Goal: Task Accomplishment & Management: Complete application form

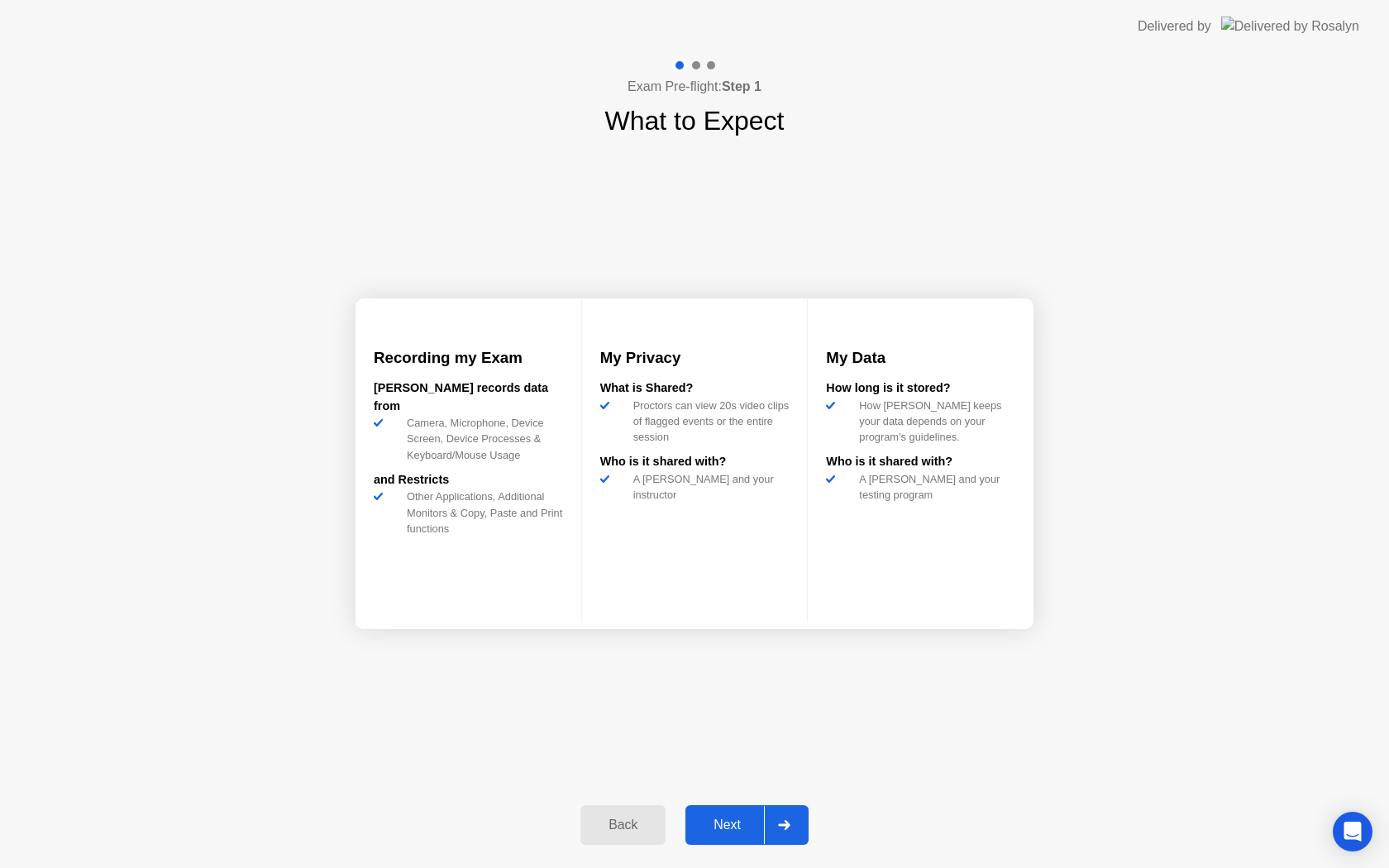
click at [745, 821] on div "Next" at bounding box center [726, 824] width 73 height 15
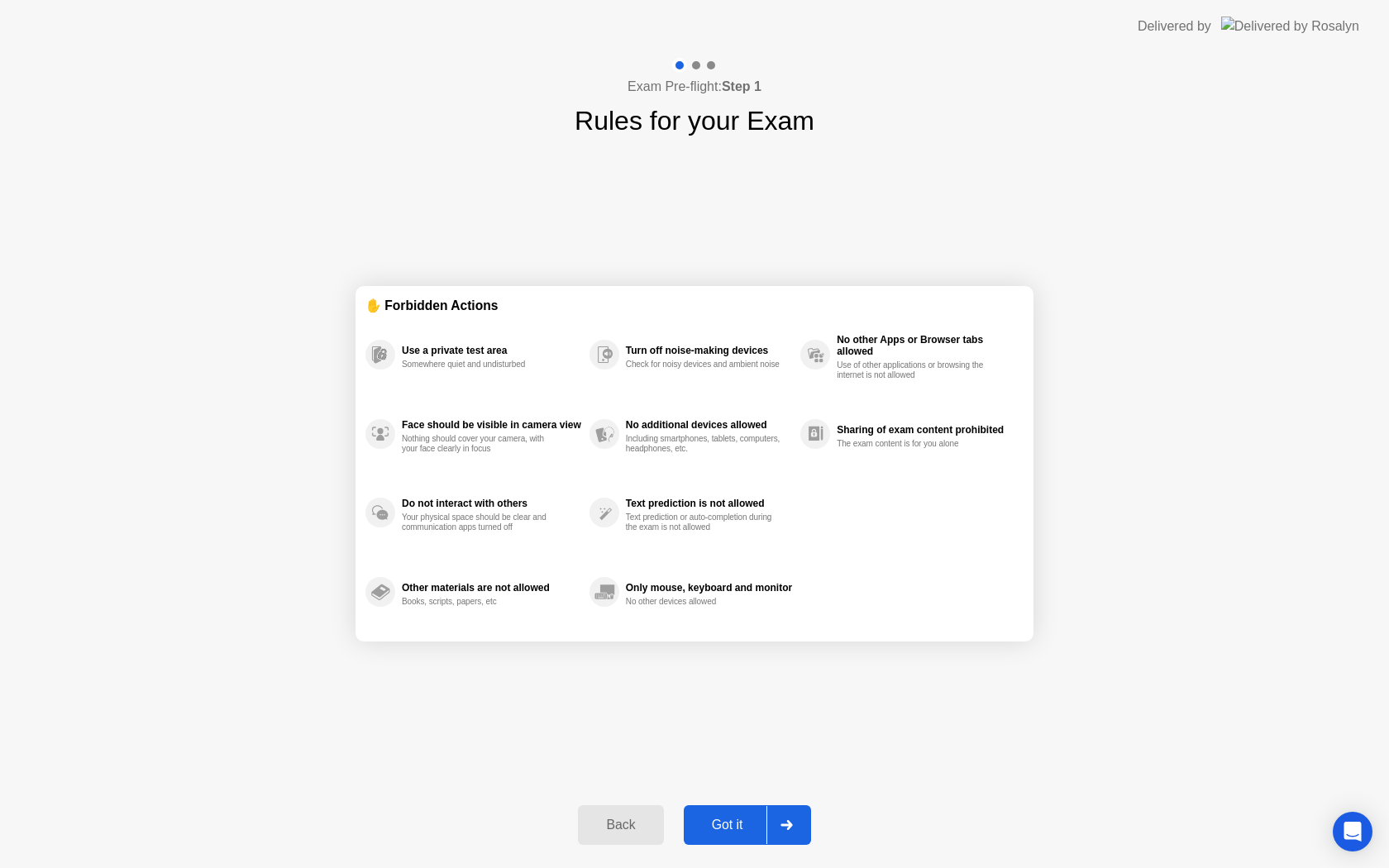
click at [745, 821] on div "Got it" at bounding box center [728, 824] width 78 height 15
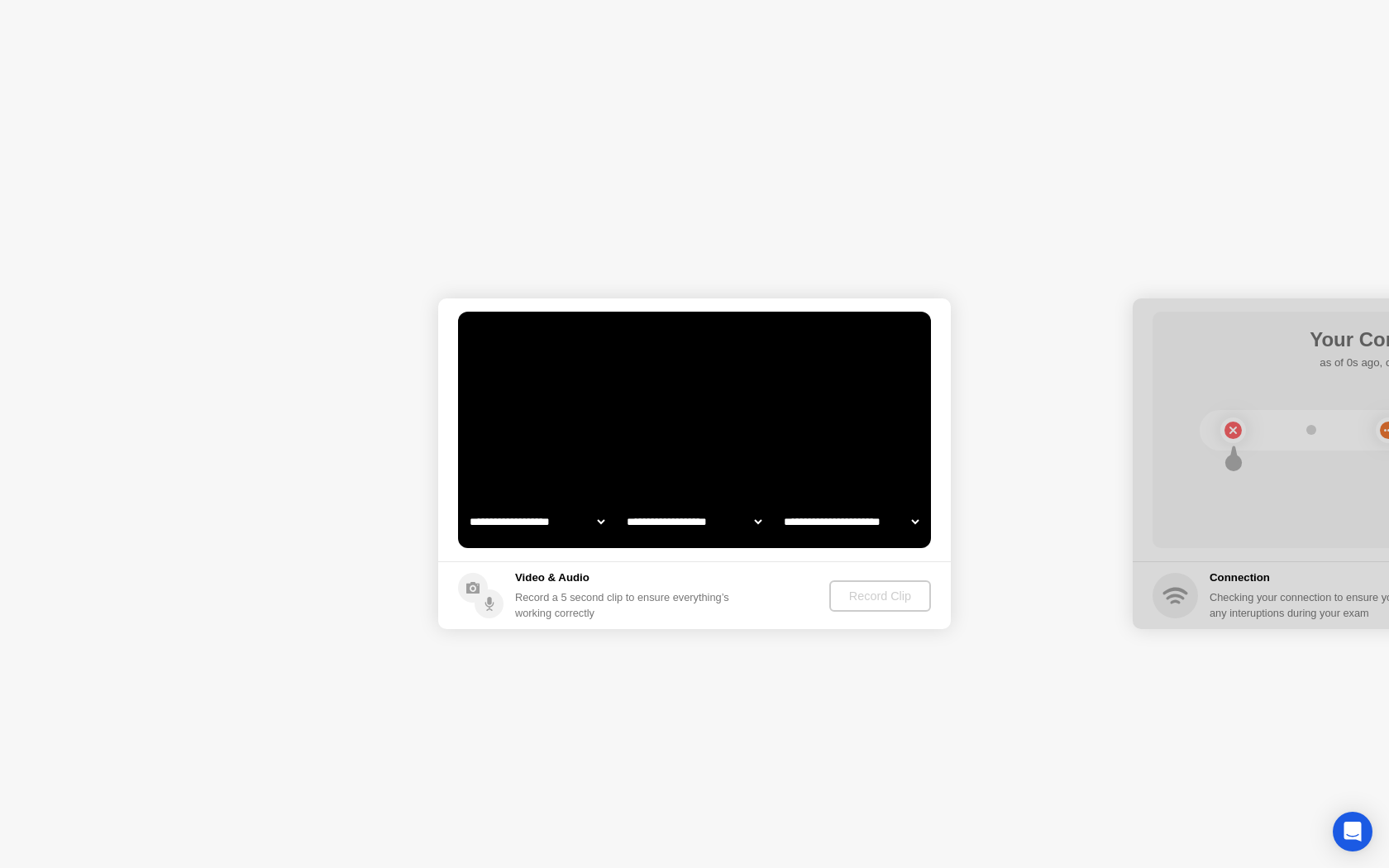
select select "**********"
select select "*******"
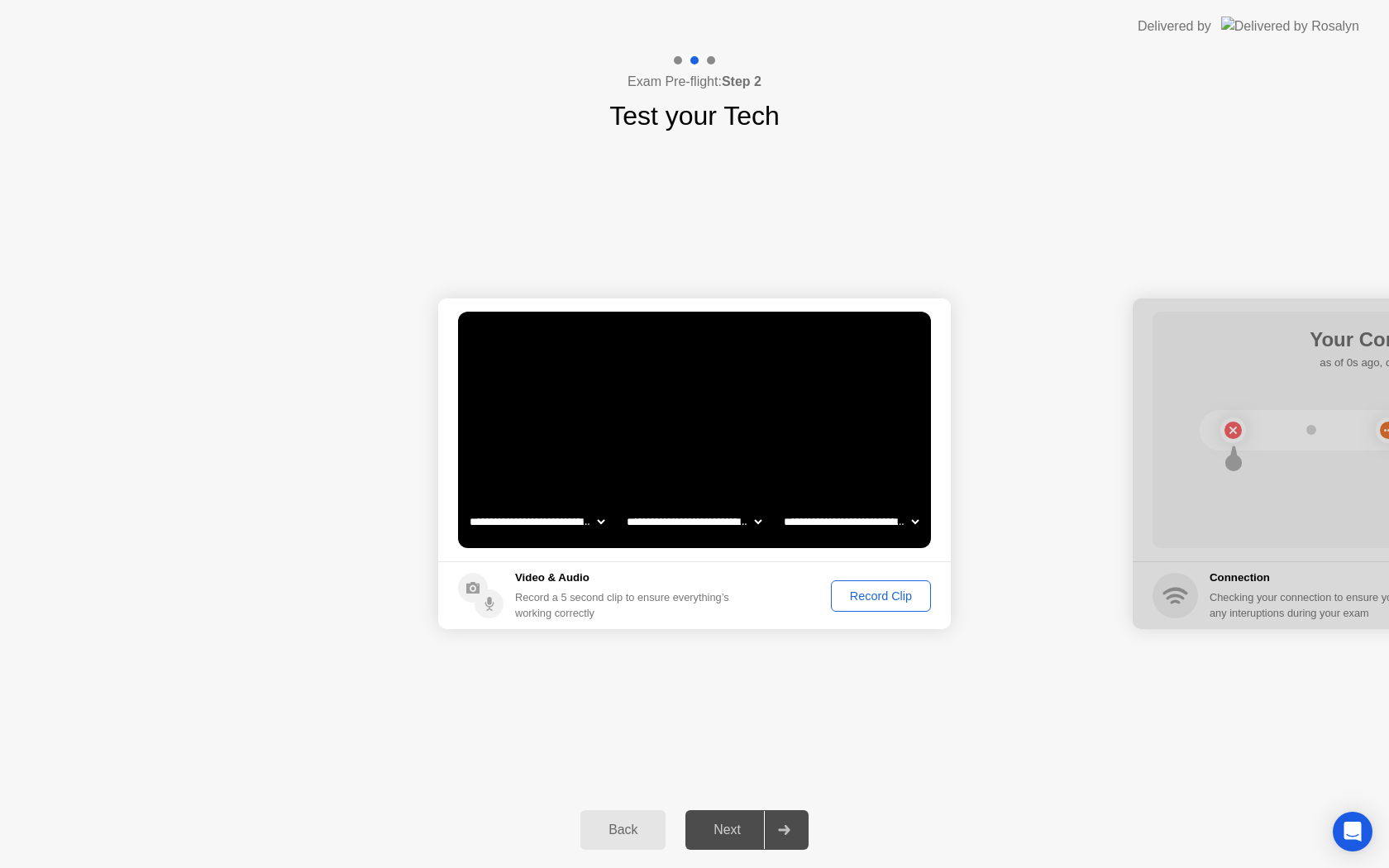
click at [867, 589] on div "Record Clip" at bounding box center [880, 596] width 89 height 14
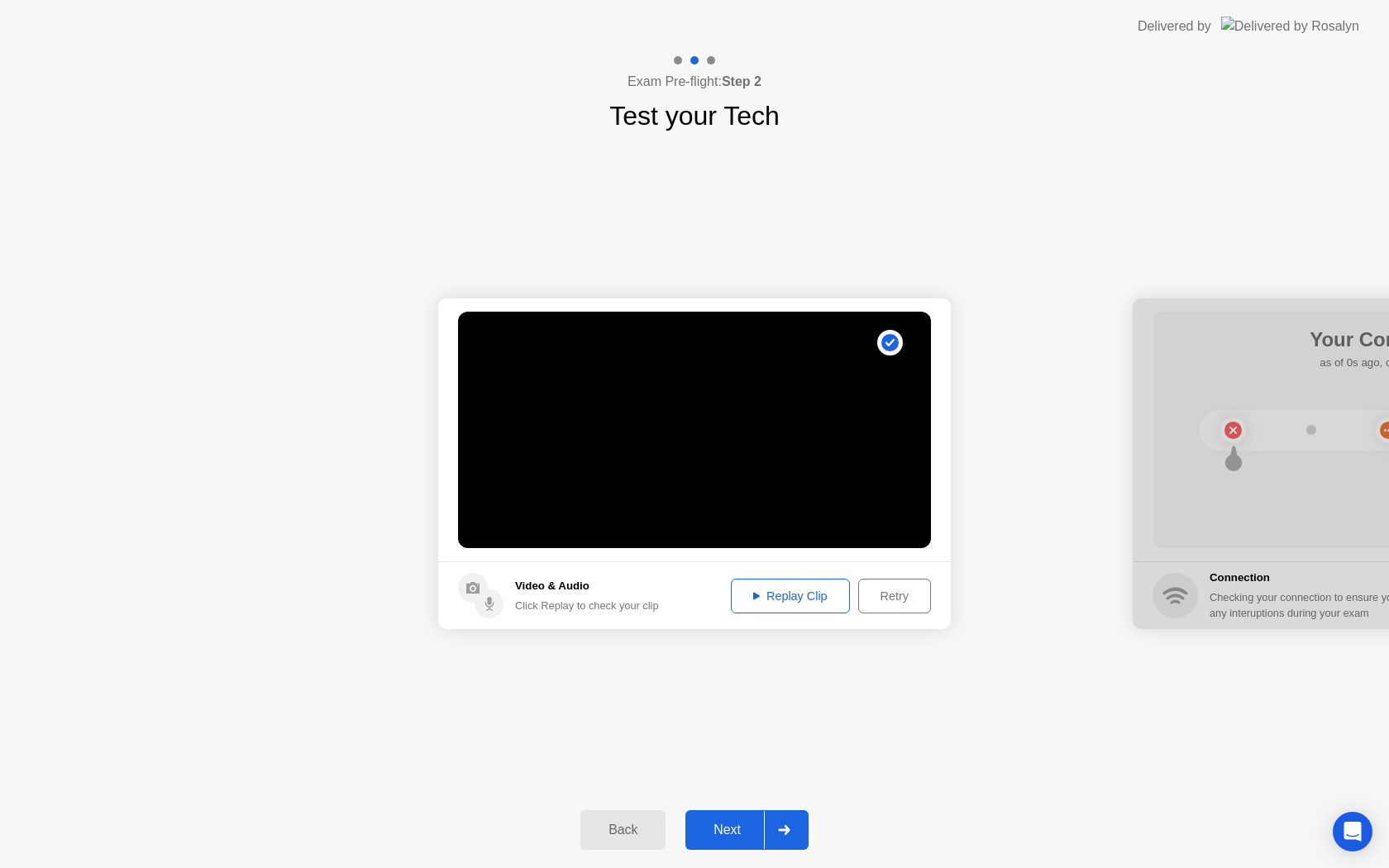
click at [744, 836] on div "Next" at bounding box center [726, 829] width 73 height 15
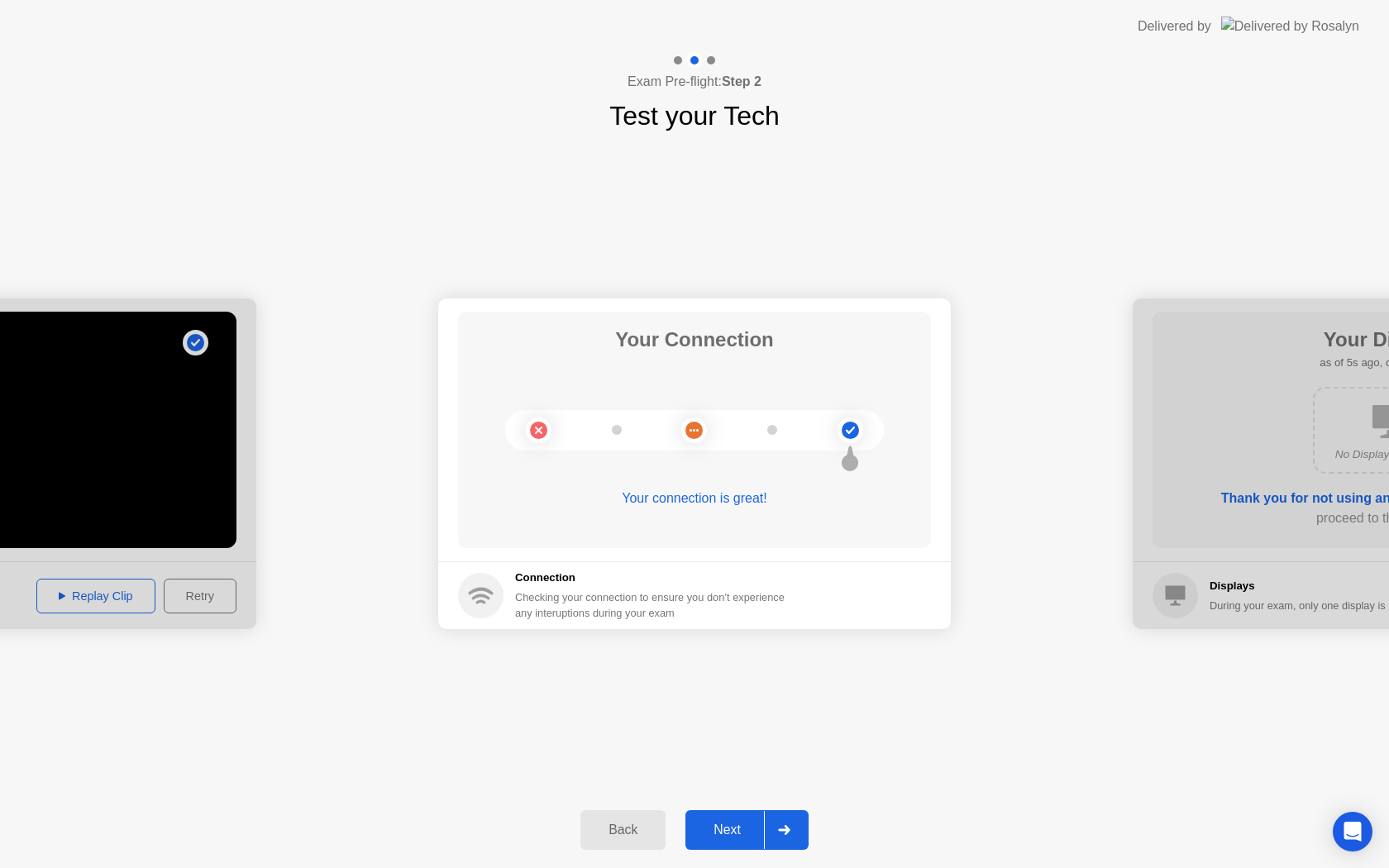
click at [721, 822] on div "Next" at bounding box center [726, 829] width 73 height 15
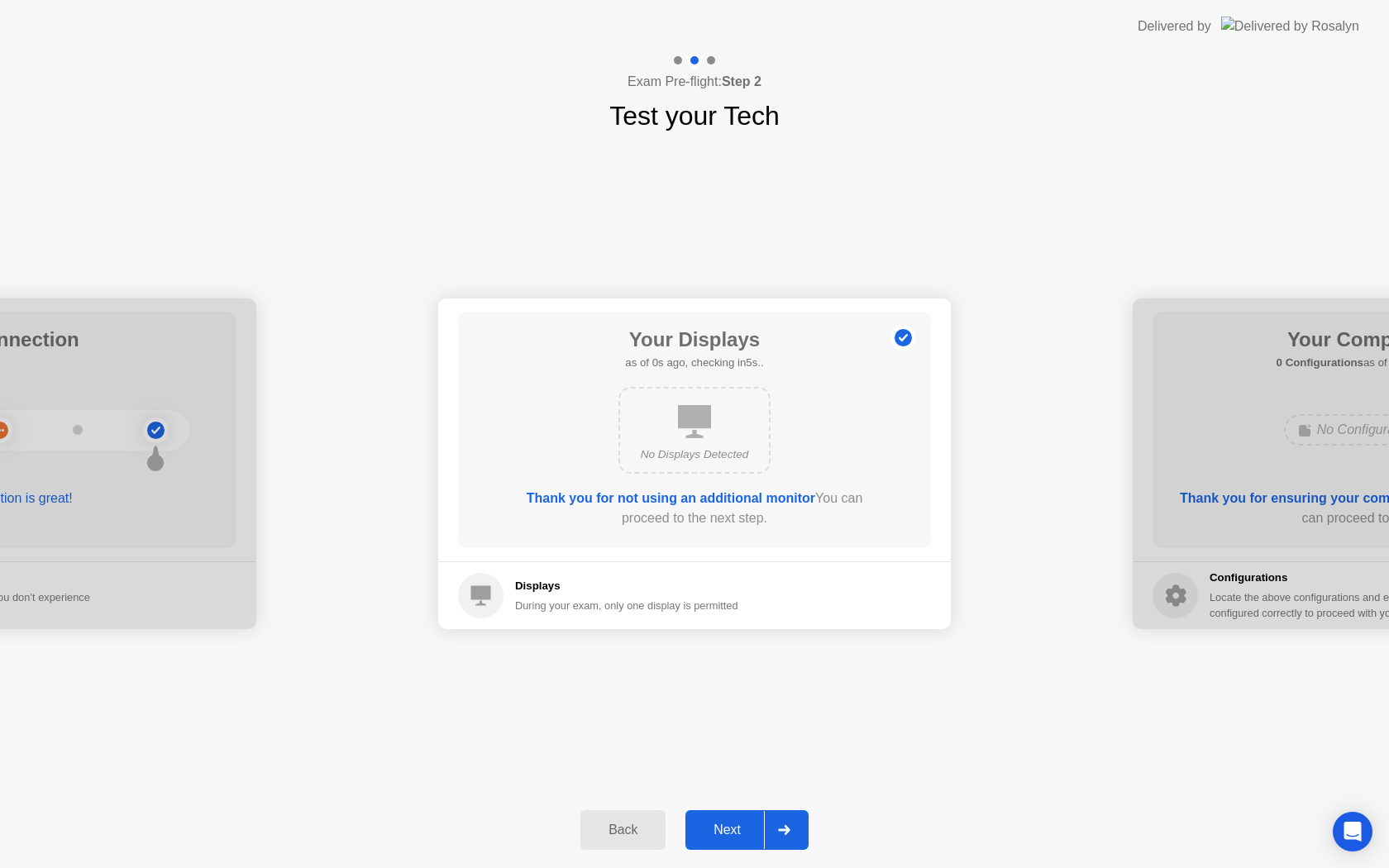
click at [721, 822] on div "Next" at bounding box center [726, 829] width 73 height 15
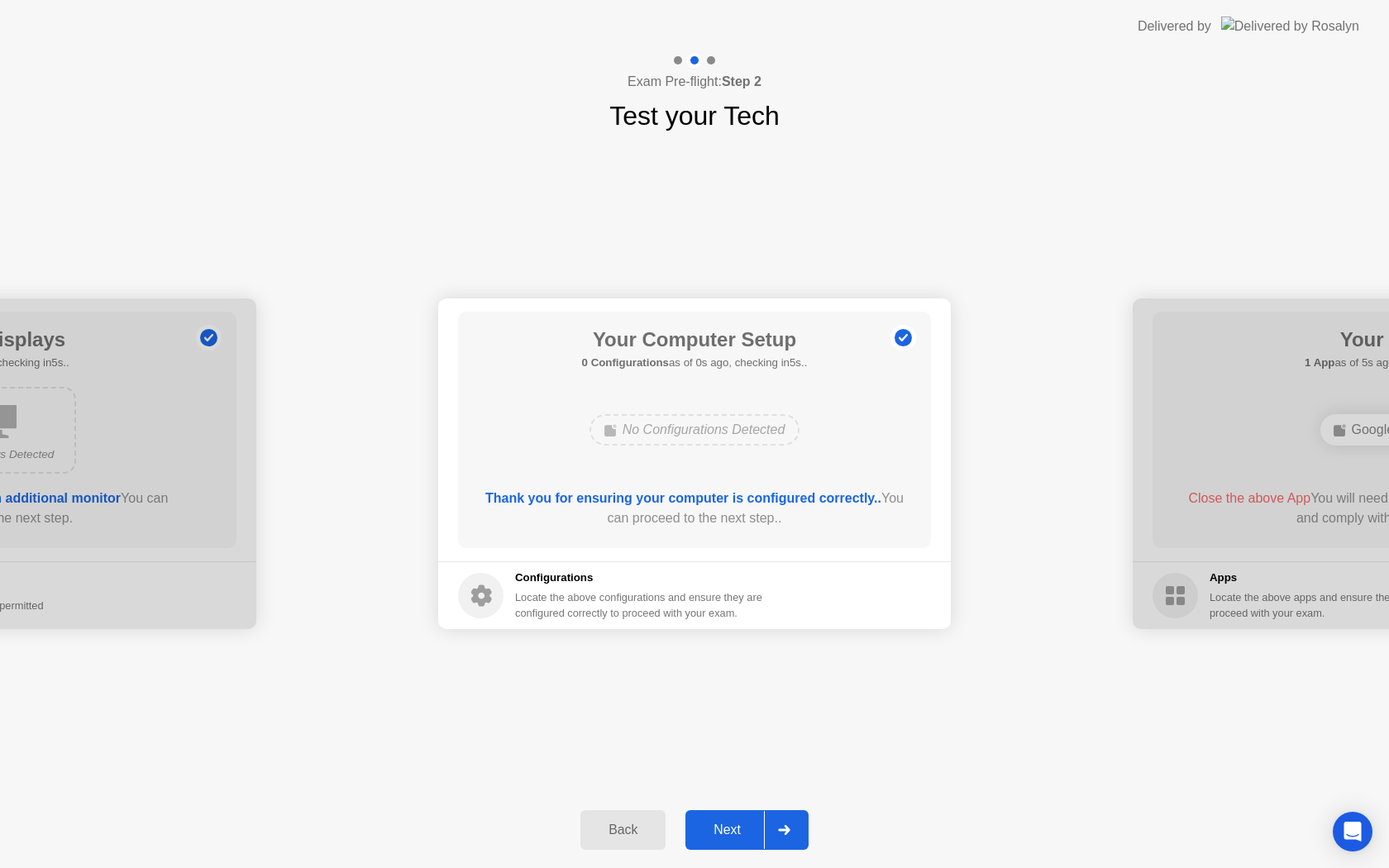
click at [721, 822] on div "Next" at bounding box center [726, 829] width 73 height 15
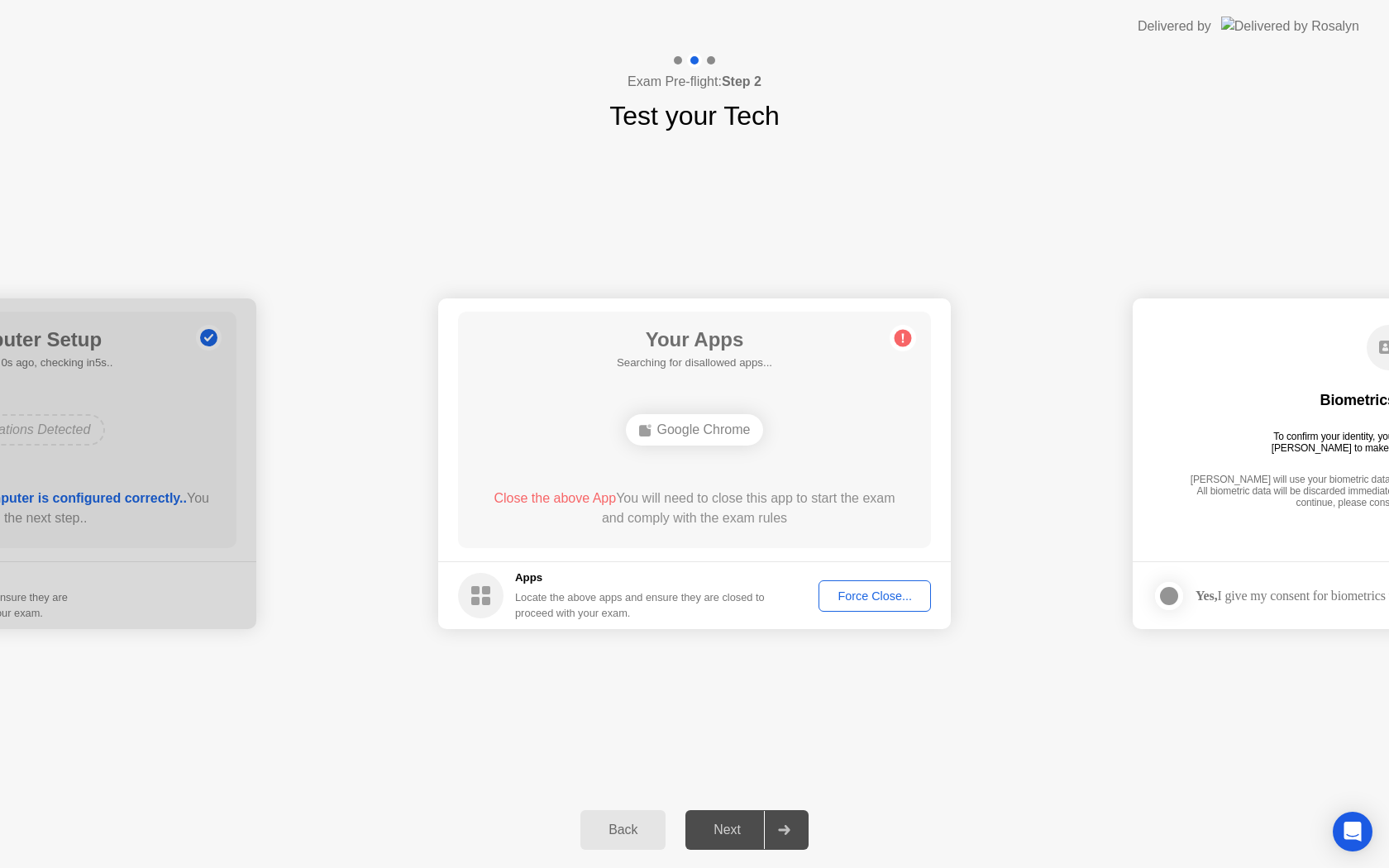
click at [839, 596] on div "Force Close..." at bounding box center [874, 596] width 100 height 14
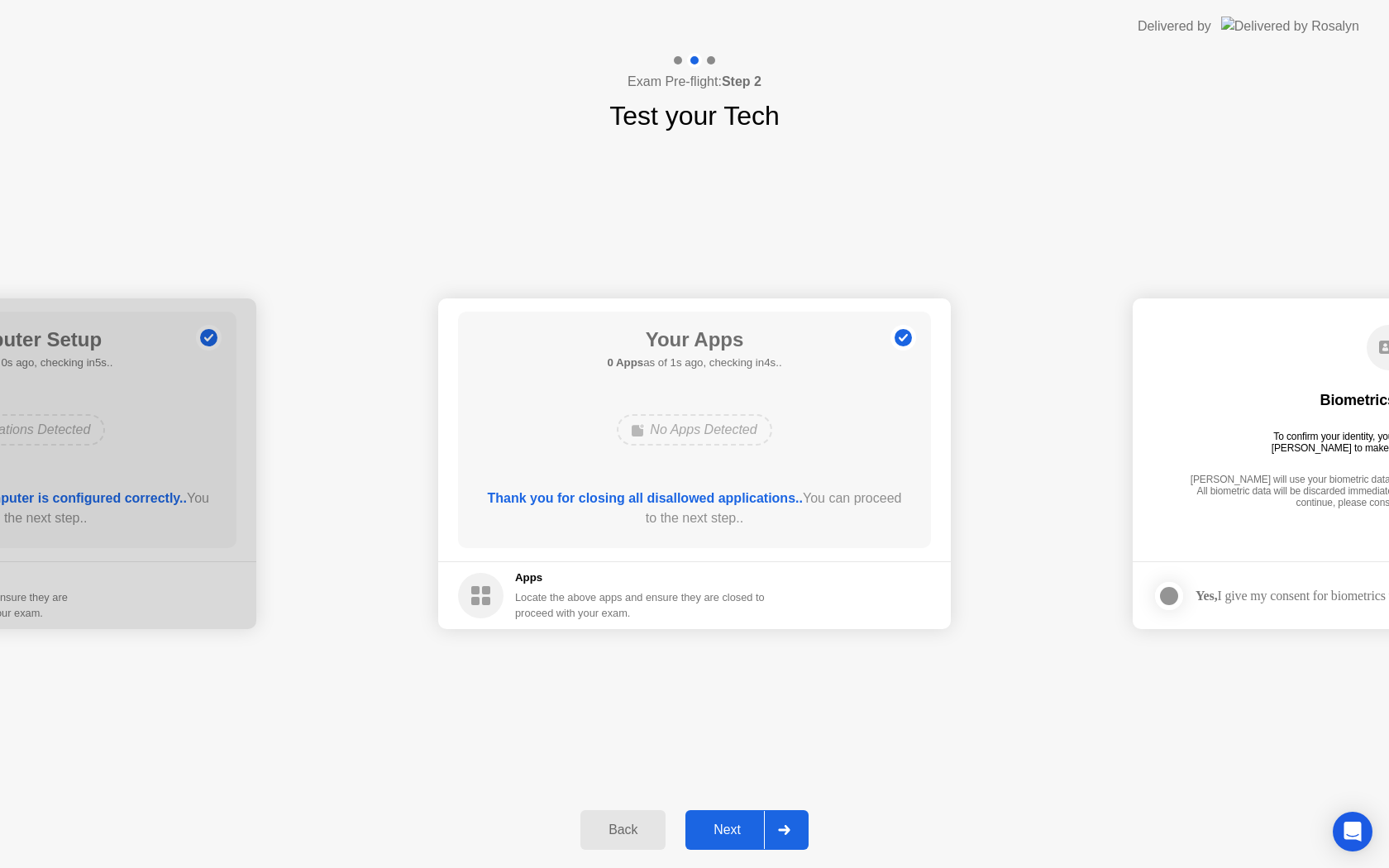
click at [732, 822] on div "Next" at bounding box center [726, 829] width 73 height 15
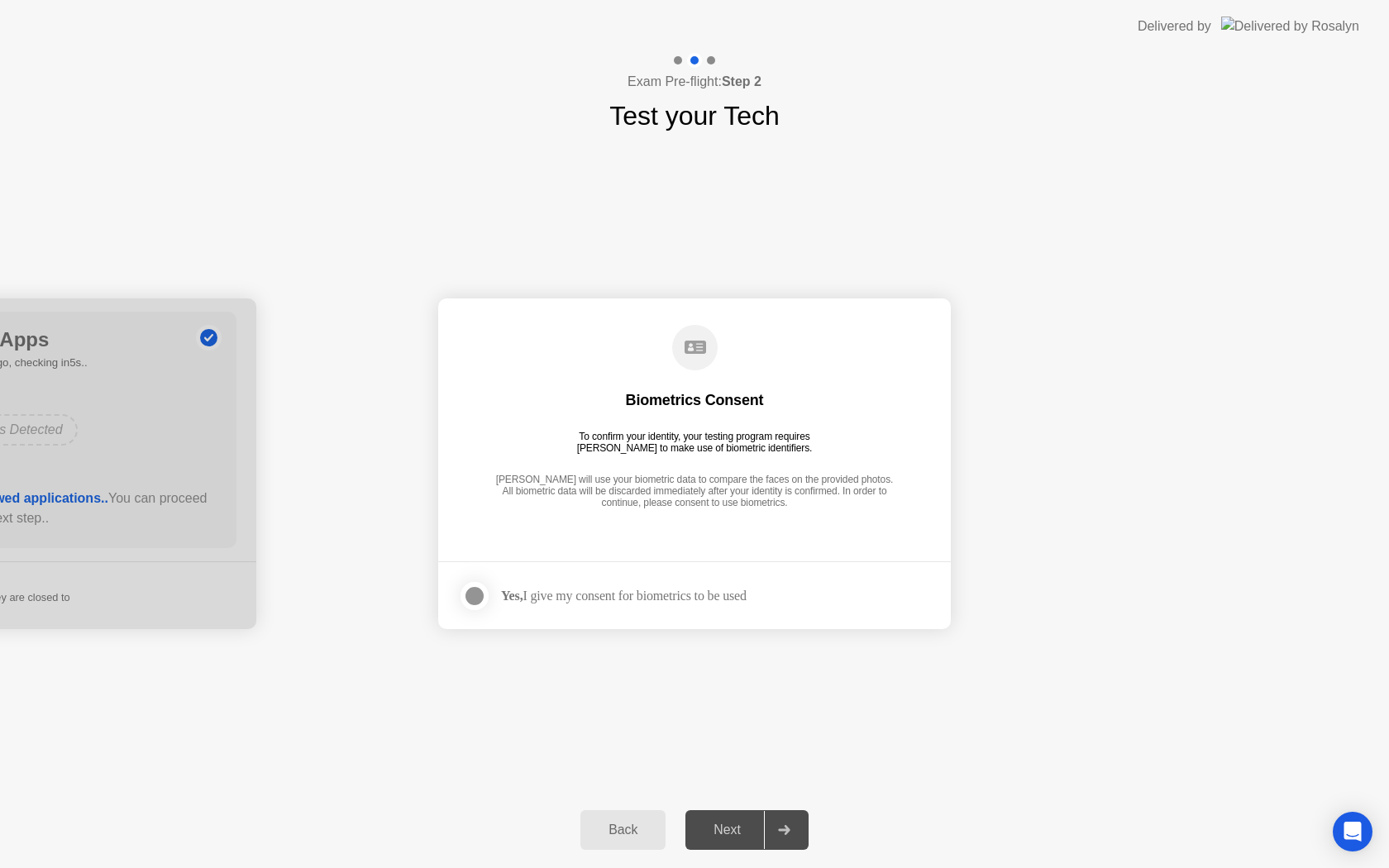
click at [509, 606] on div "Yes, I give my consent for biometrics to be used" at bounding box center [602, 596] width 289 height 33
click at [477, 597] on div at bounding box center [475, 595] width 19 height 19
click at [757, 822] on div "Next" at bounding box center [726, 829] width 73 height 15
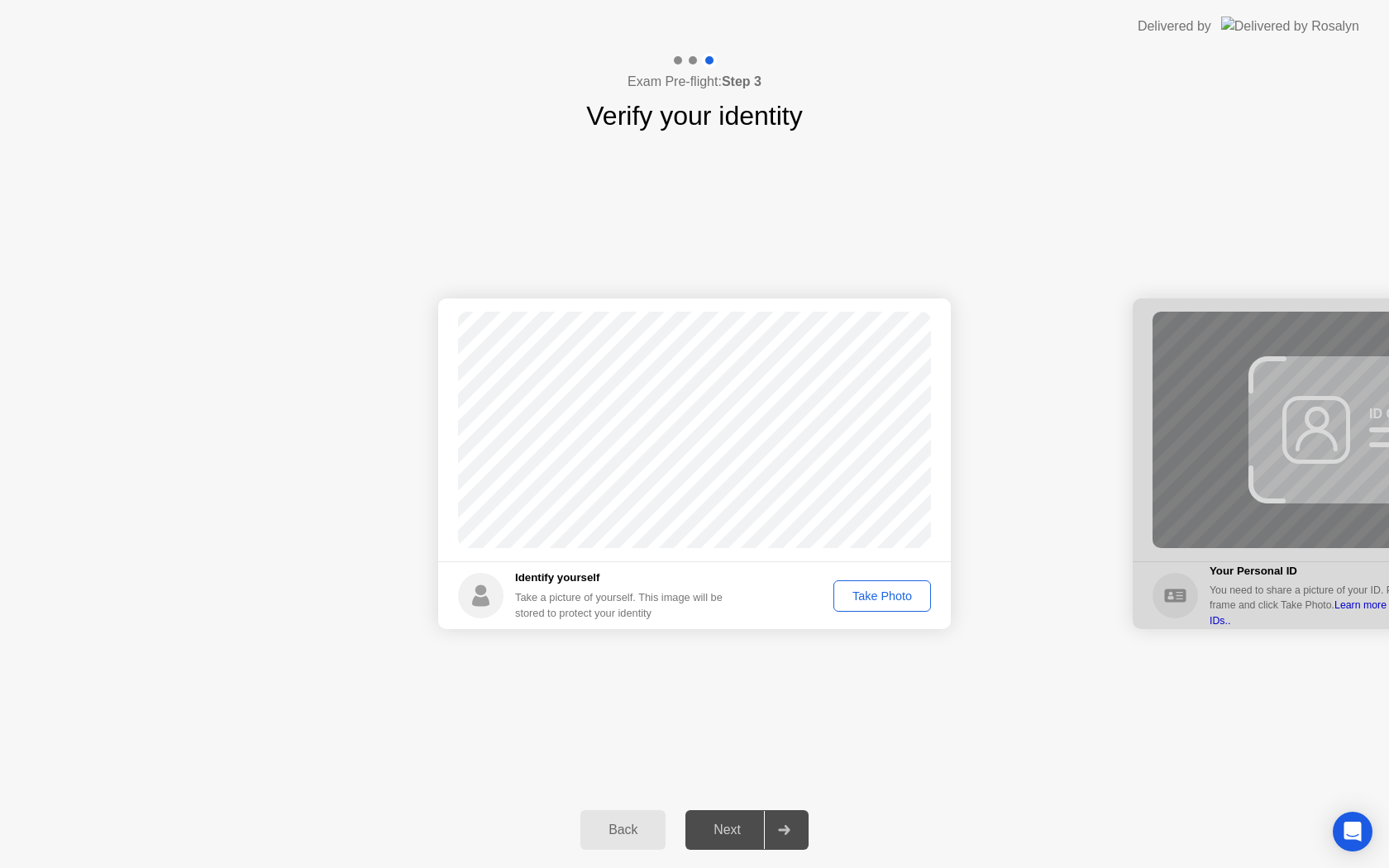
click at [861, 595] on div "Take Photo" at bounding box center [882, 596] width 86 height 14
click at [748, 822] on div "Next" at bounding box center [726, 829] width 73 height 15
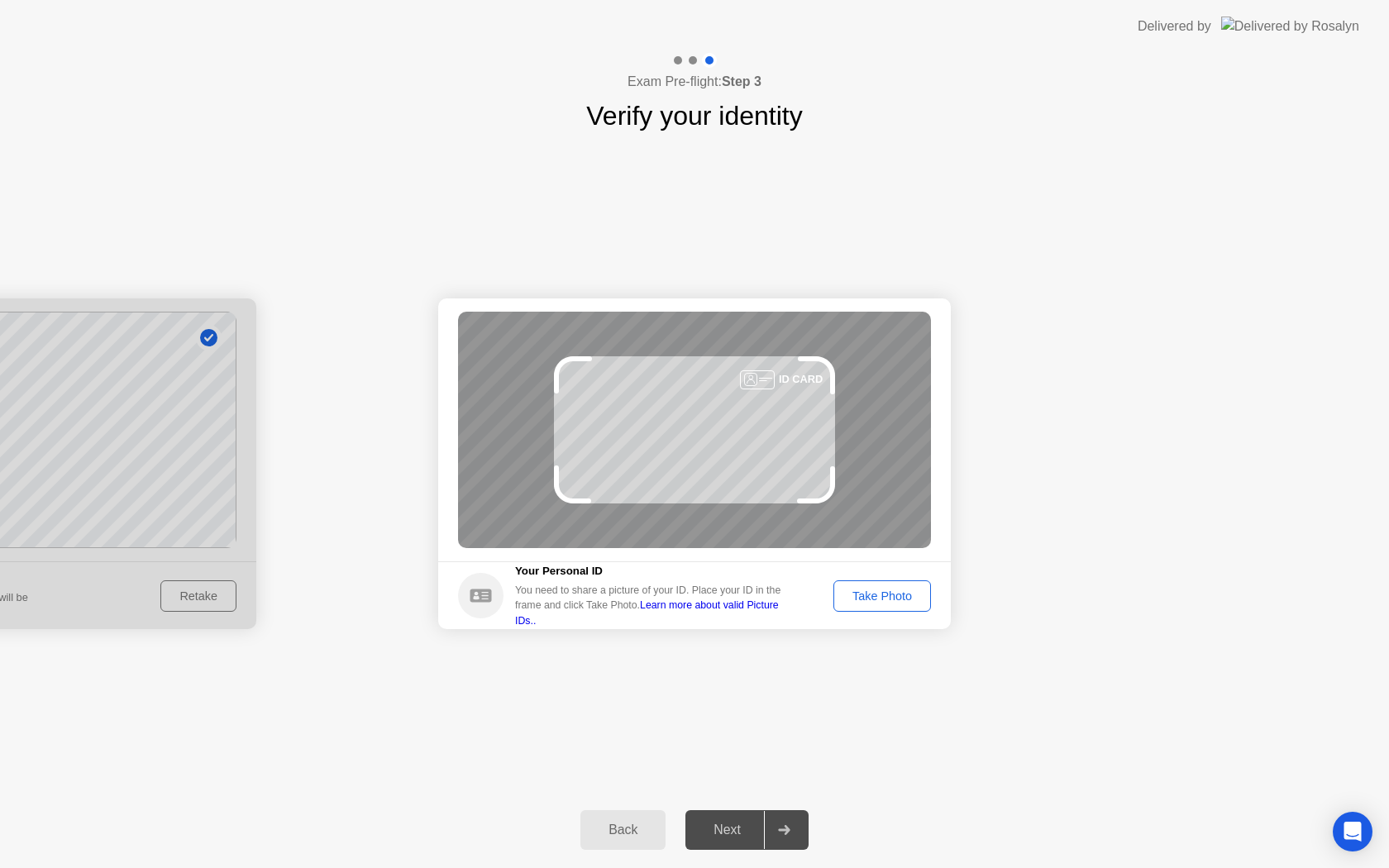
click at [876, 585] on button "Take Photo" at bounding box center [882, 595] width 97 height 31
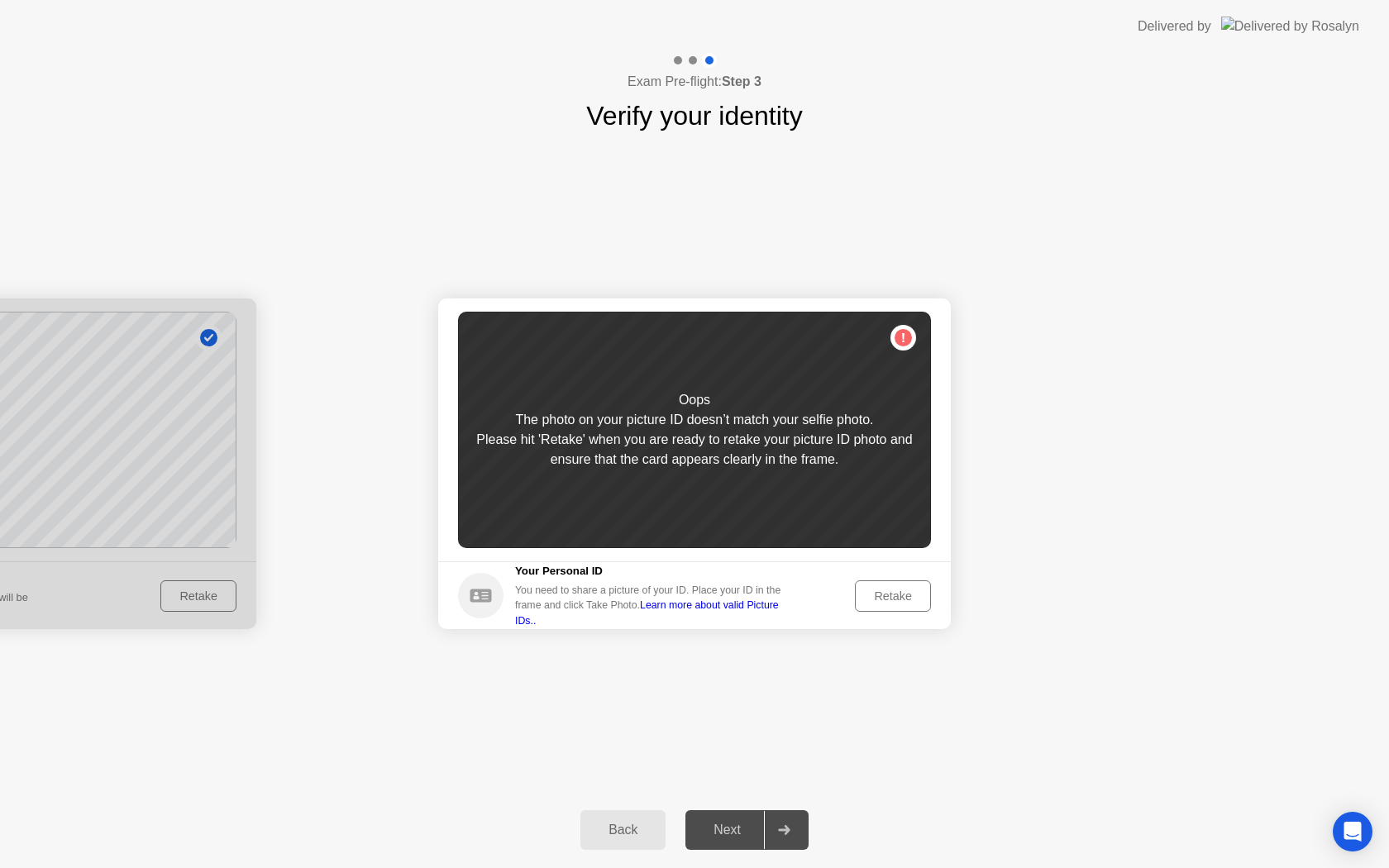
click at [876, 585] on button "Retake" at bounding box center [893, 595] width 76 height 31
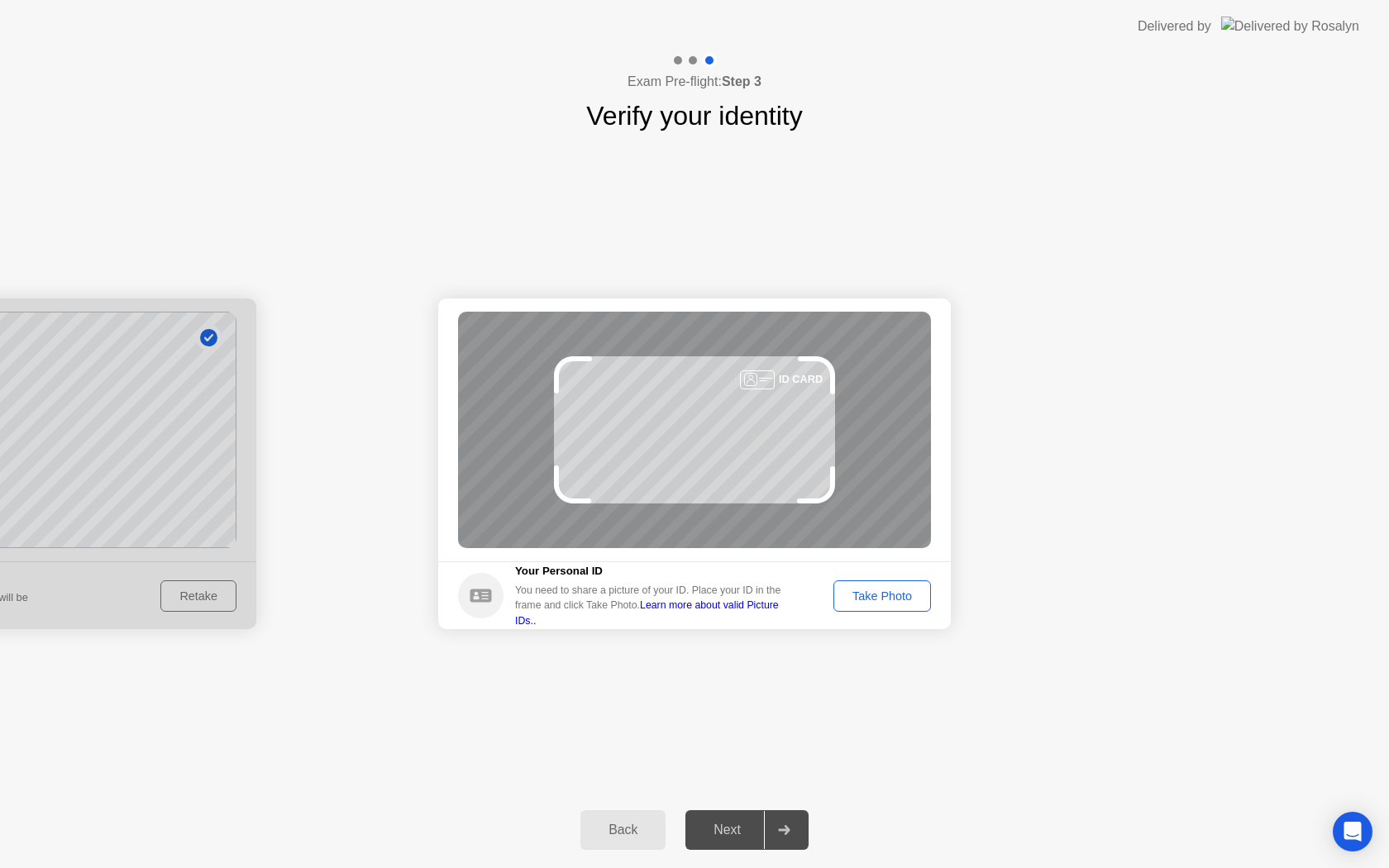
click at [876, 585] on button "Take Photo" at bounding box center [882, 595] width 97 height 31
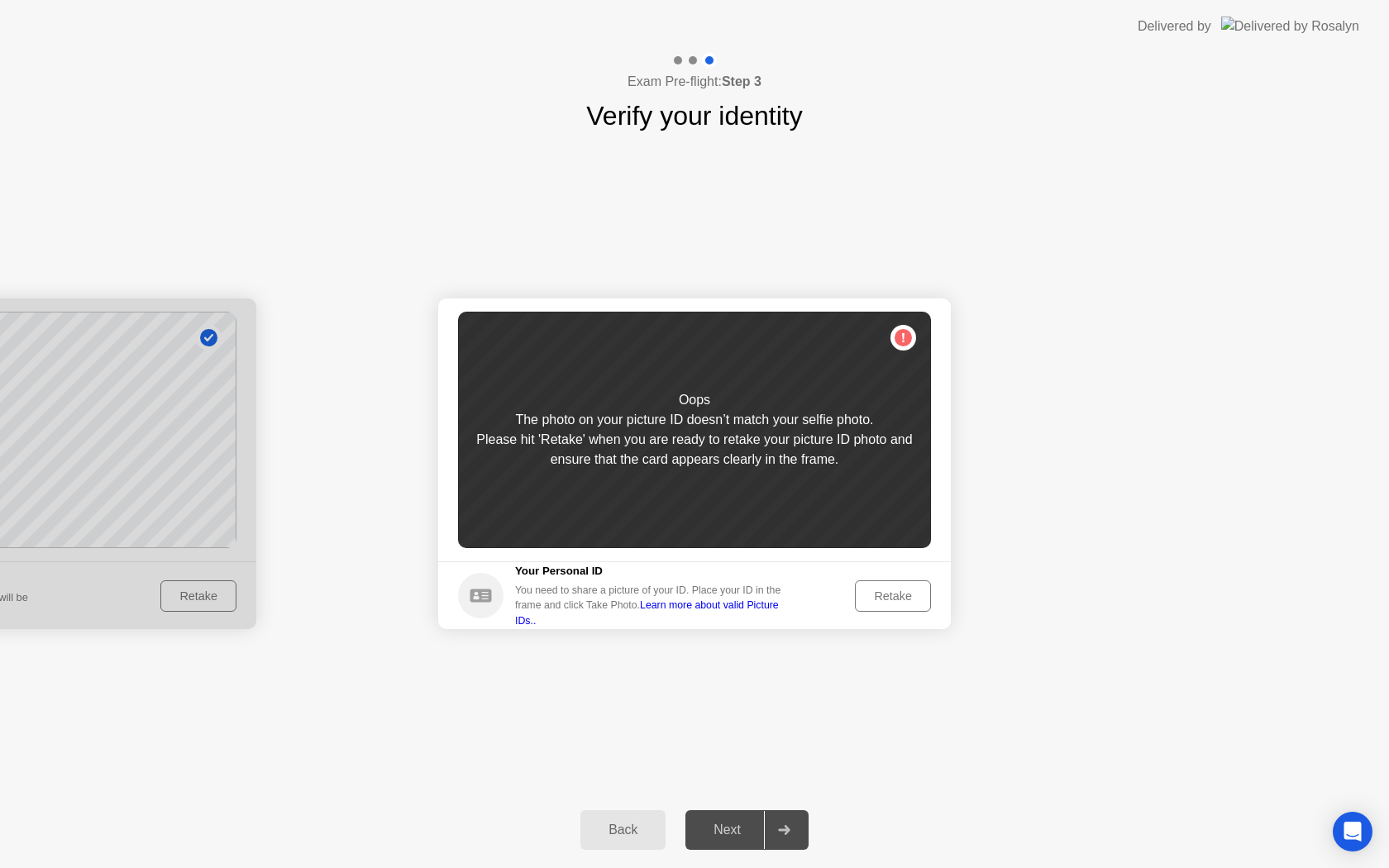
click at [876, 585] on button "Retake" at bounding box center [893, 595] width 76 height 31
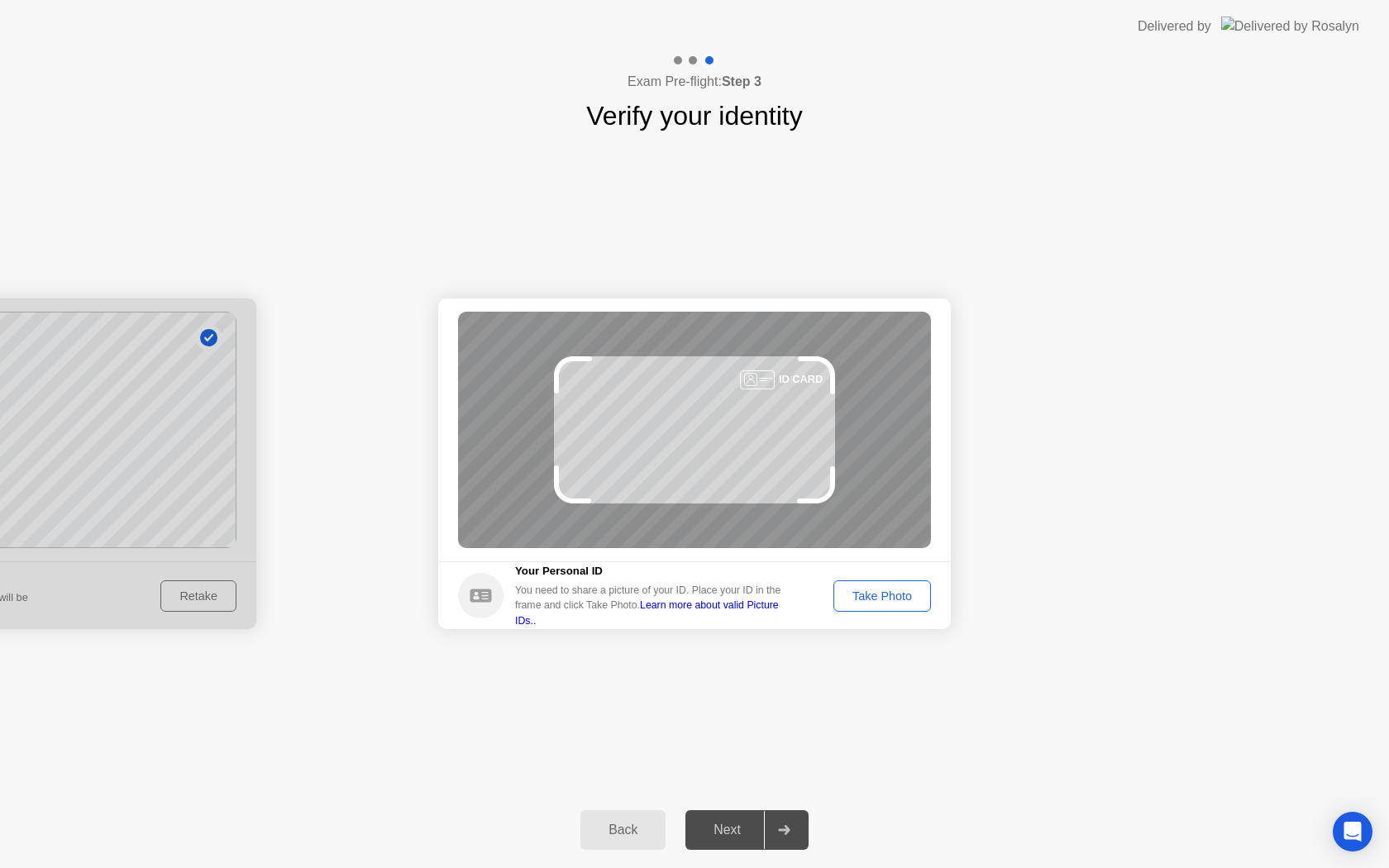
click at [876, 585] on button "Take Photo" at bounding box center [882, 595] width 97 height 31
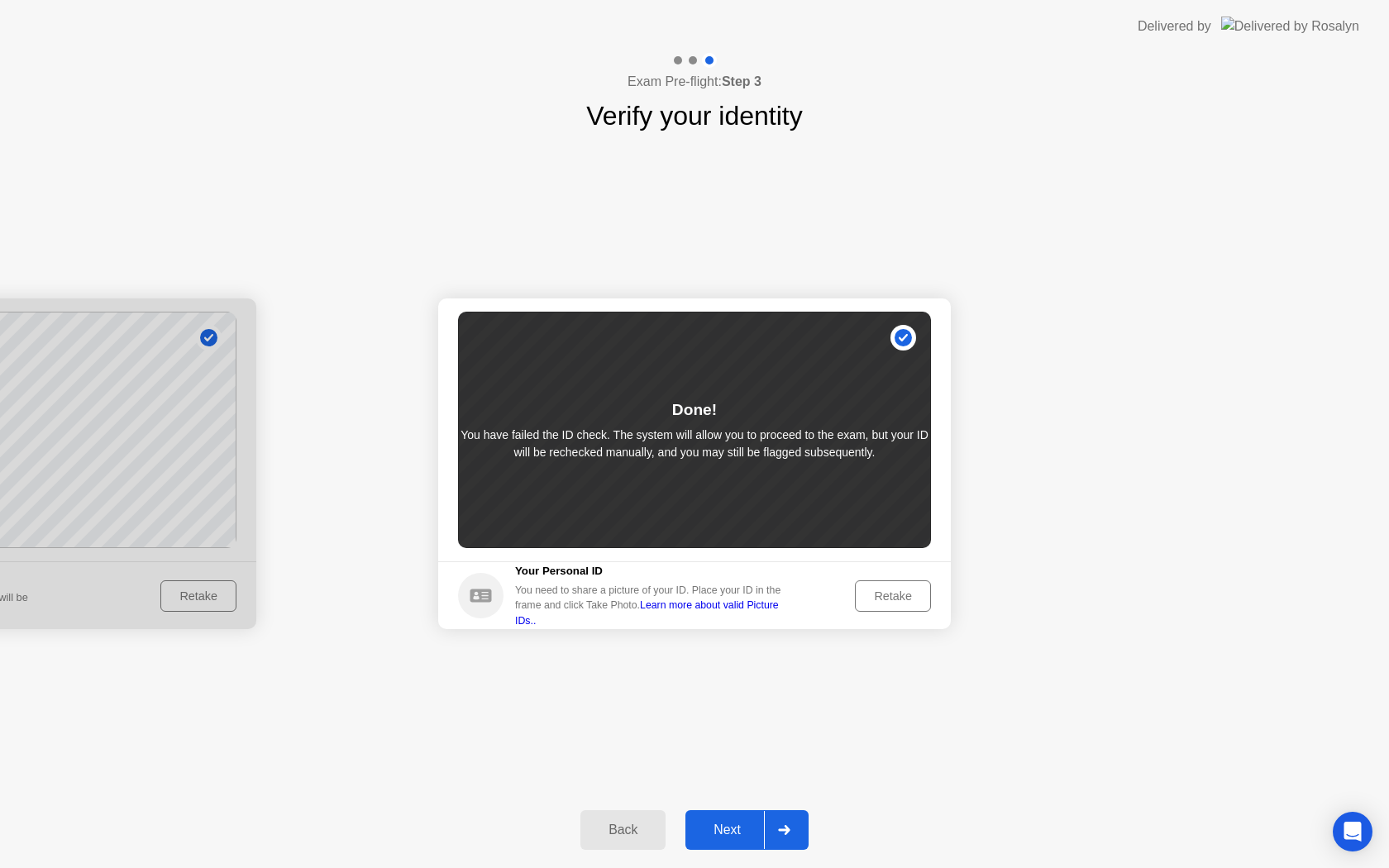
drag, startPoint x: 473, startPoint y: 435, endPoint x: 575, endPoint y: 449, distance: 103.0
click at [575, 449] on p "You have failed the ID check. The system will allow you to proceed to the exam,…" at bounding box center [694, 444] width 473 height 35
click at [1347, 822] on icon "Open Intercom Messenger" at bounding box center [1352, 831] width 19 height 19
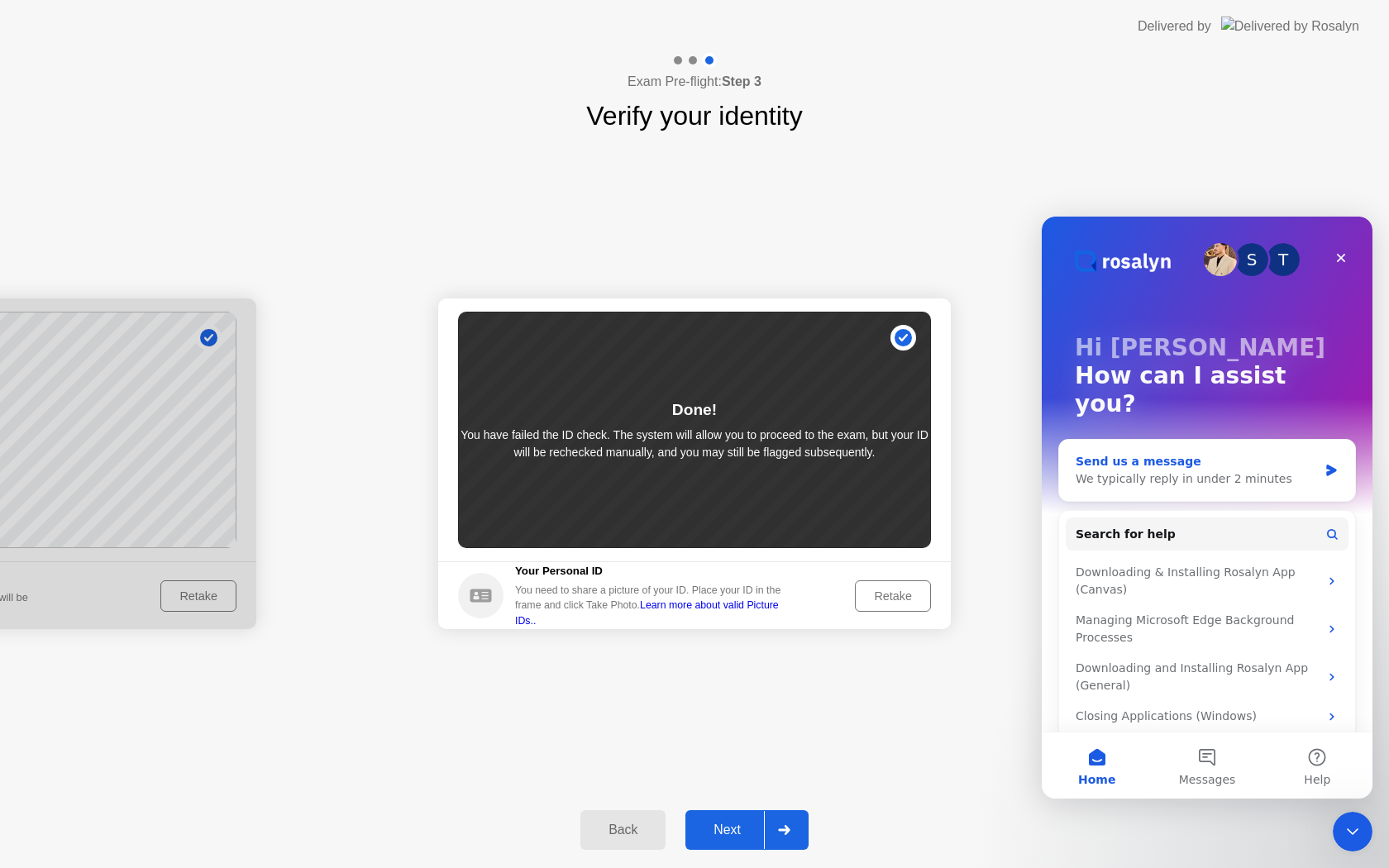
click at [1195, 471] on div "We typically reply in under 2 minutes" at bounding box center [1196, 479] width 243 height 18
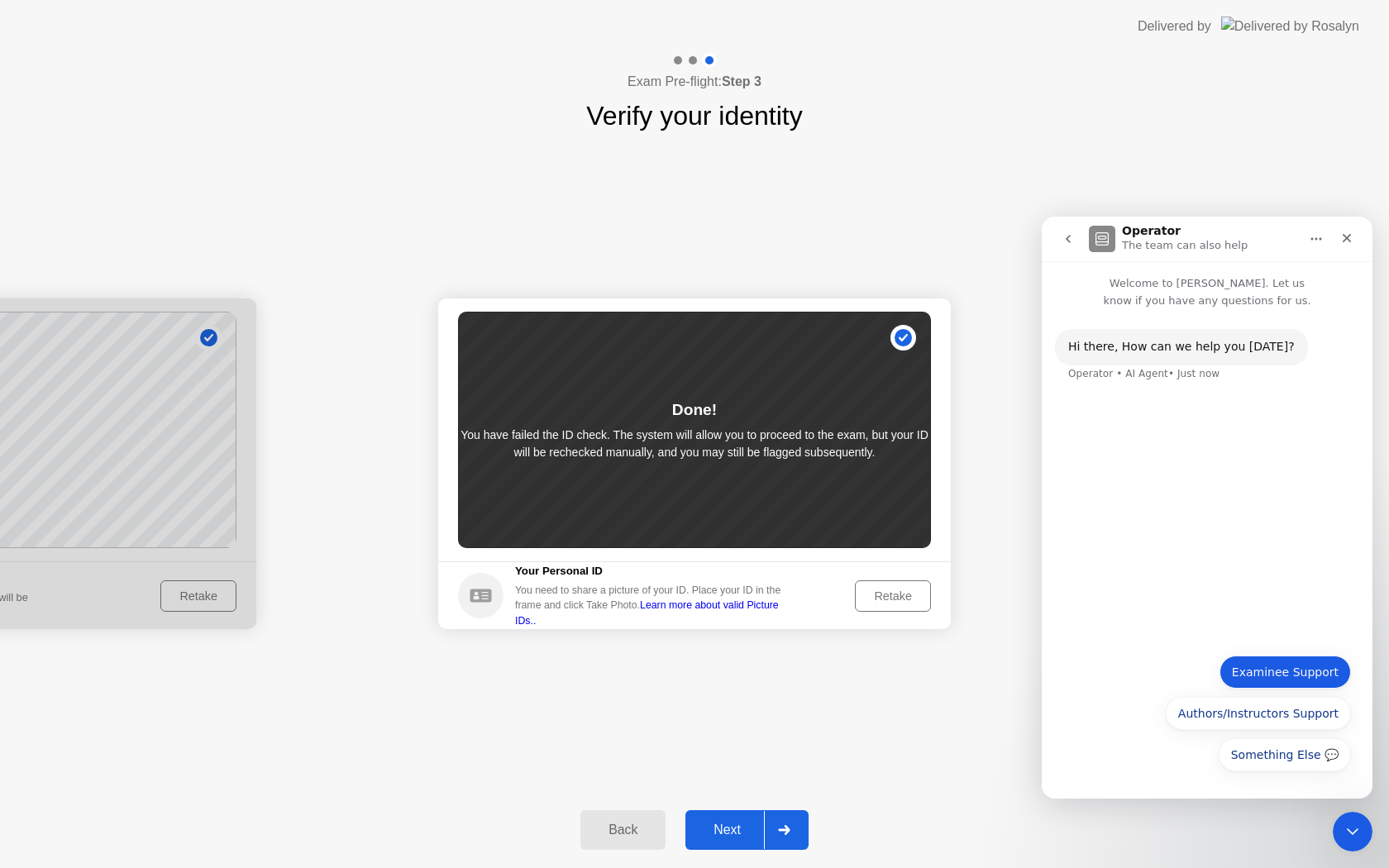
click at [1255, 677] on button "Examinee Support" at bounding box center [1285, 672] width 132 height 33
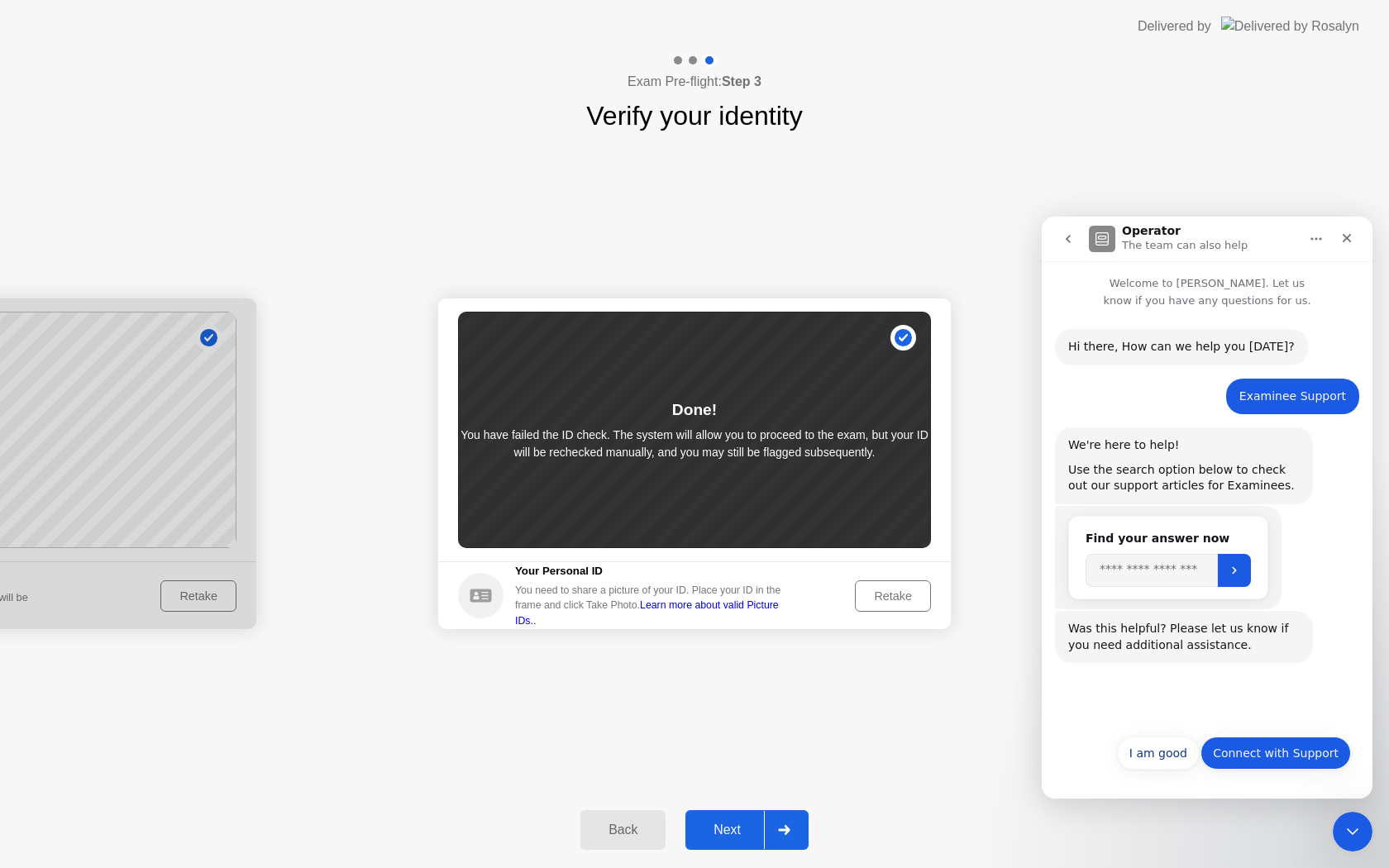
click at [1241, 748] on button "Connect with Support" at bounding box center [1276, 753] width 150 height 33
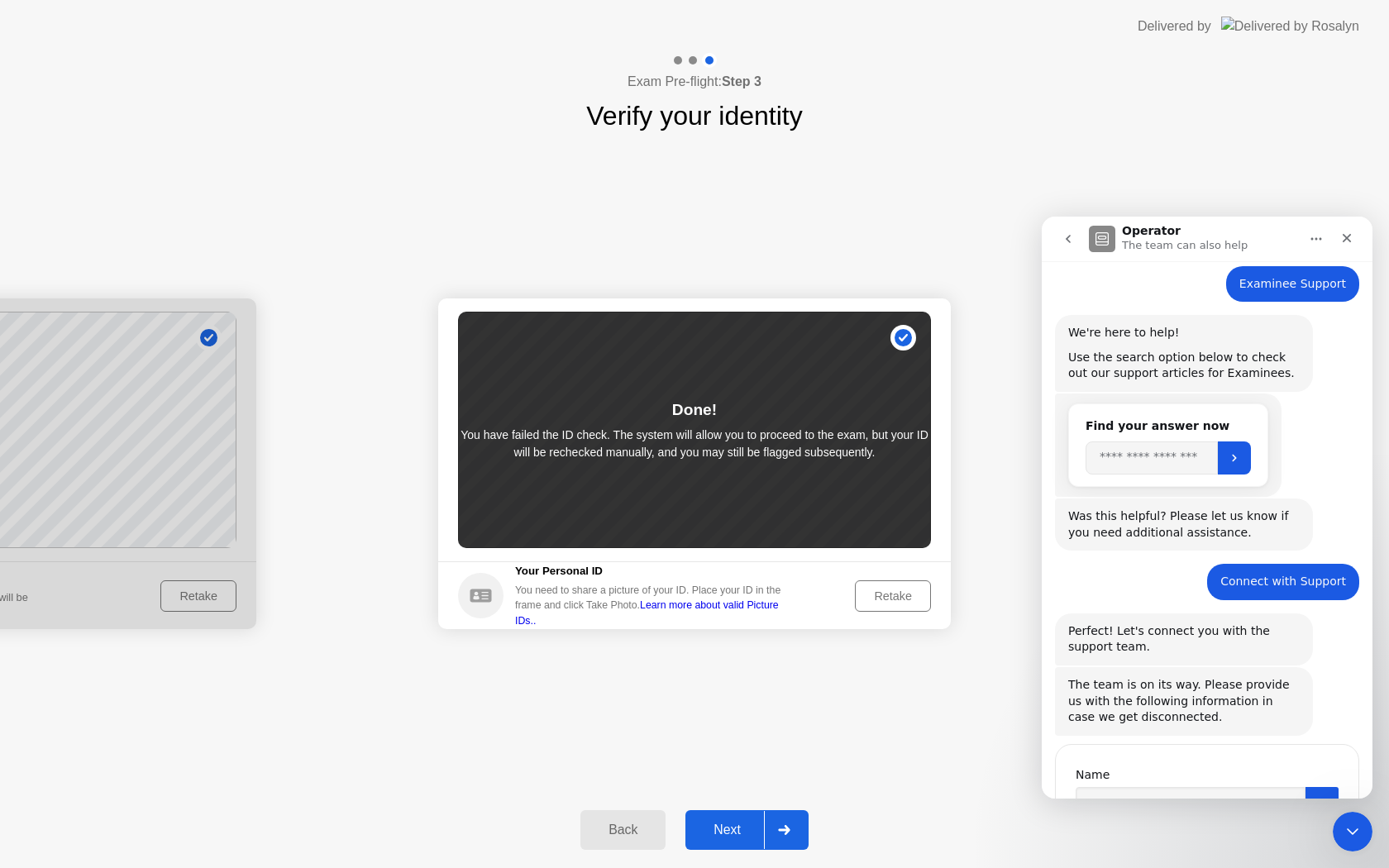
scroll to position [198, 0]
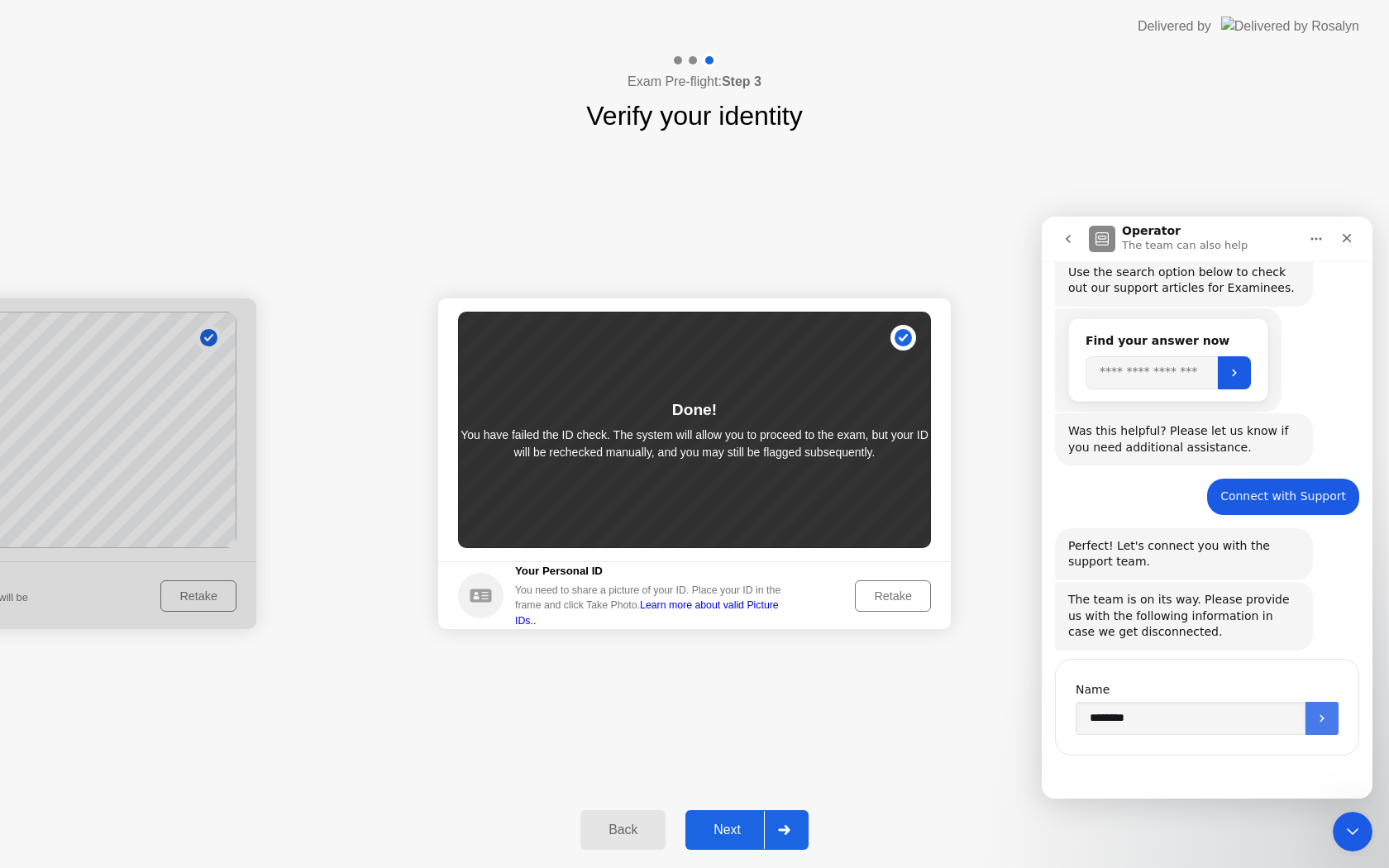
click at [1305, 712] on button "Submit" at bounding box center [1322, 718] width 33 height 33
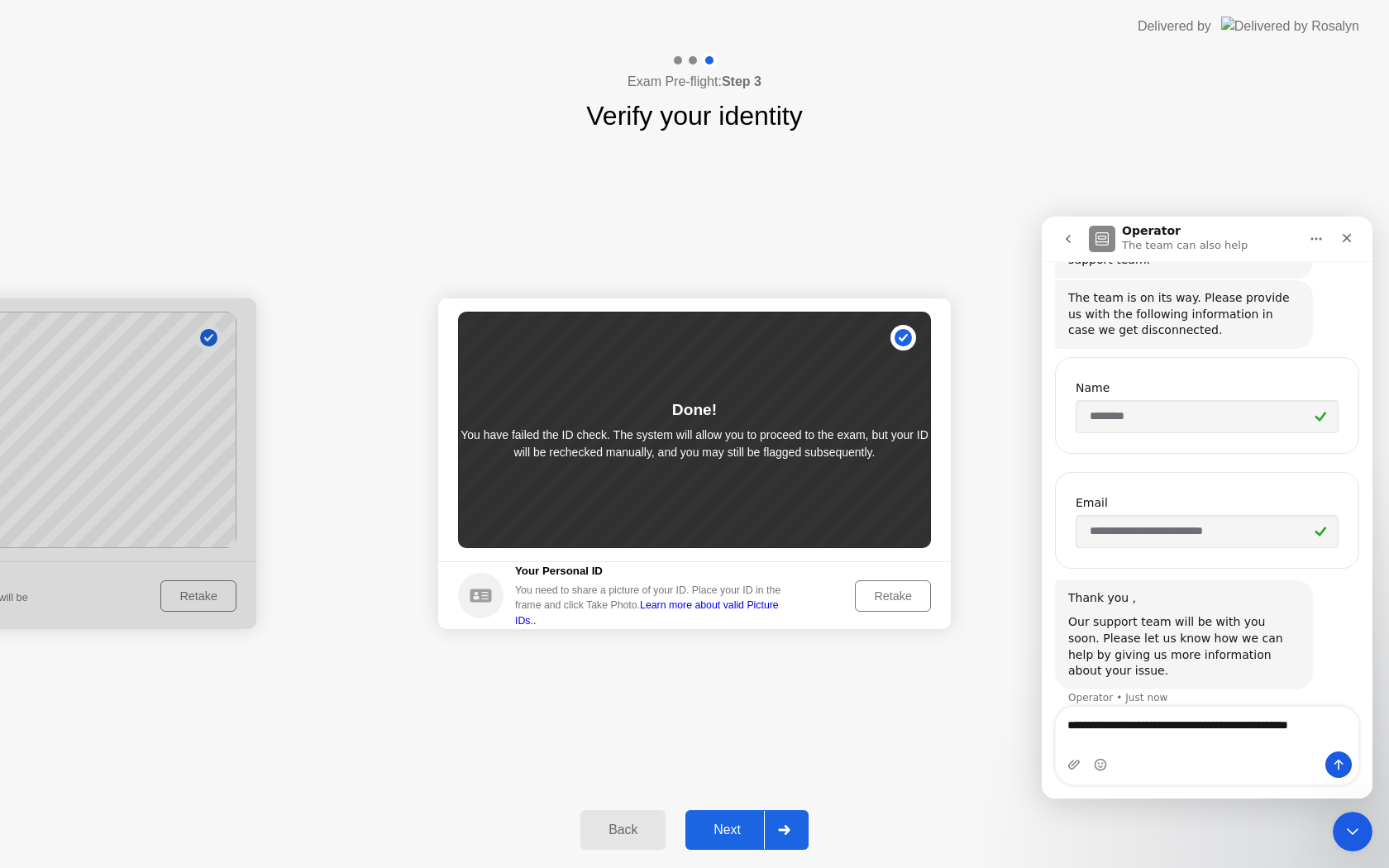
scroll to position [515, 0]
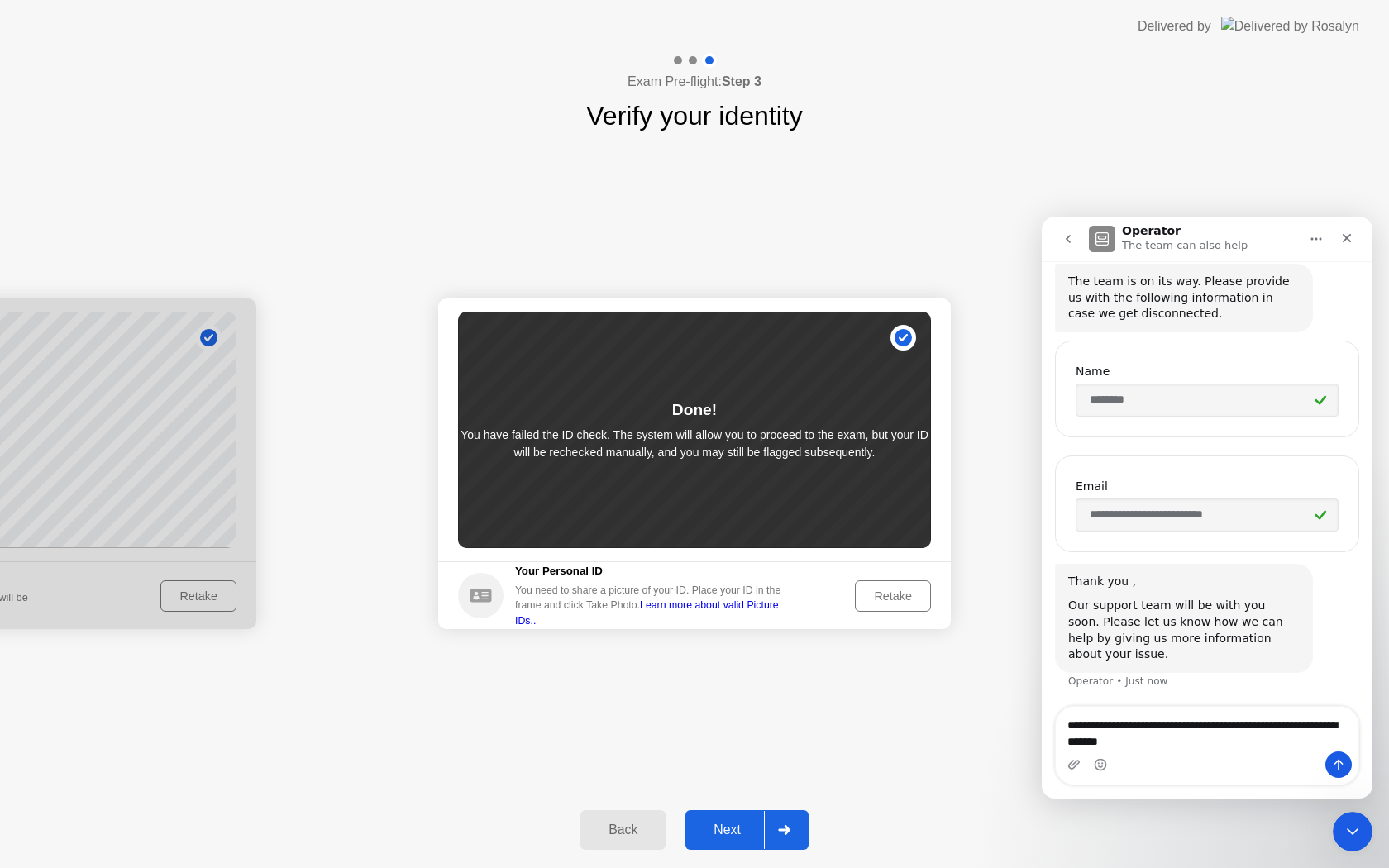
type textarea "**********"
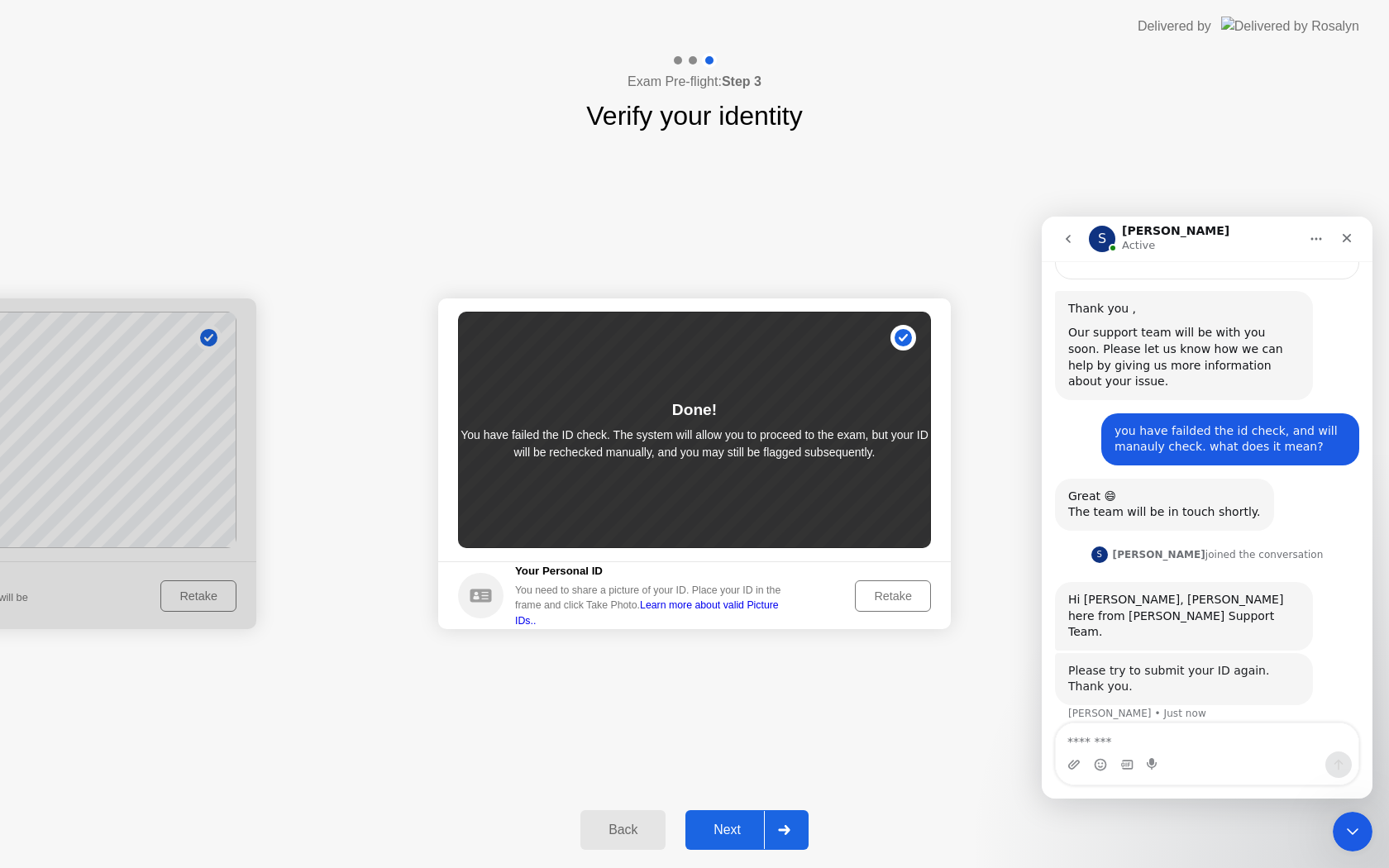
scroll to position [787, 0]
click at [874, 591] on div "Retake" at bounding box center [893, 596] width 64 height 14
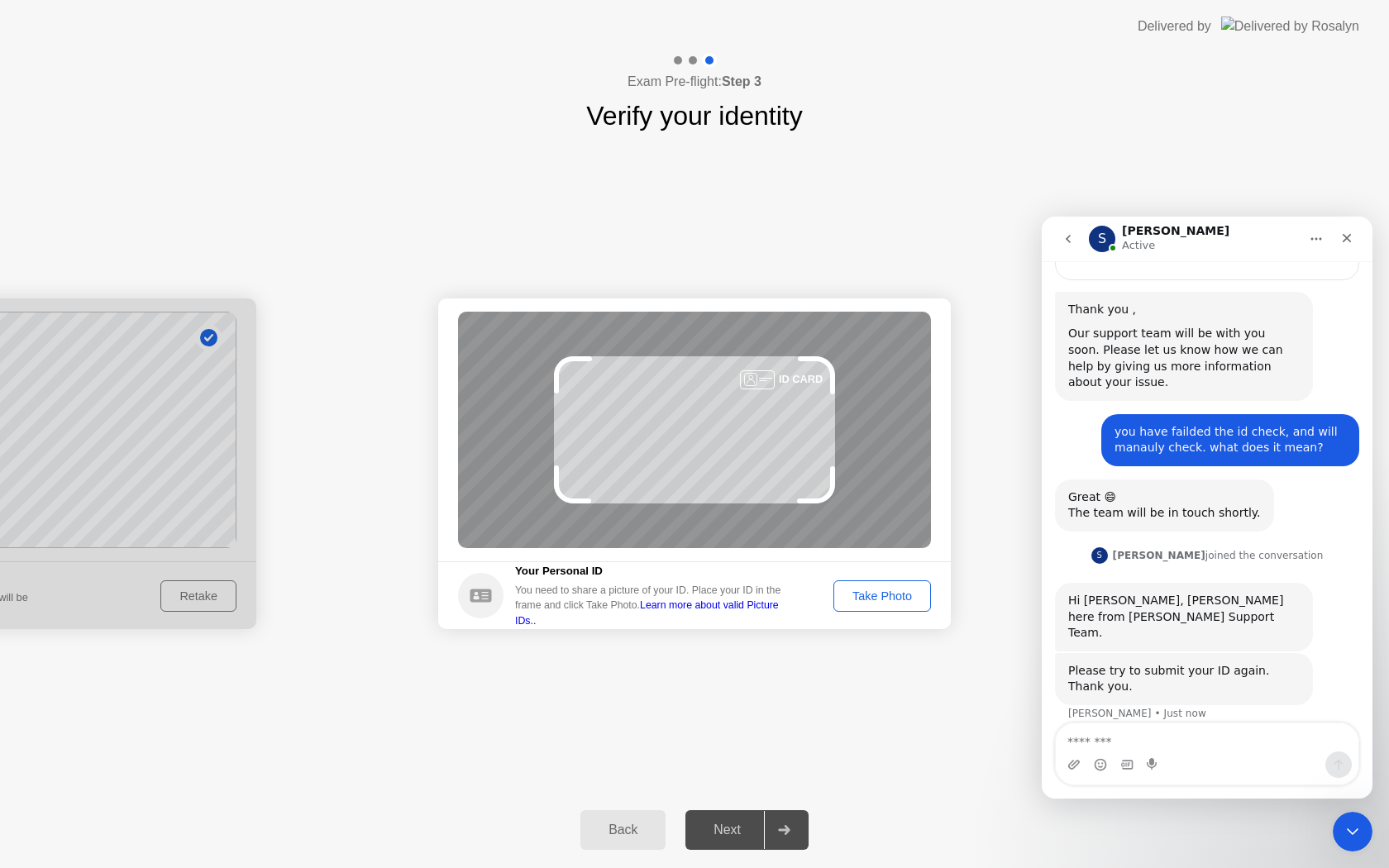
click at [874, 591] on div "Take Photo" at bounding box center [882, 596] width 86 height 14
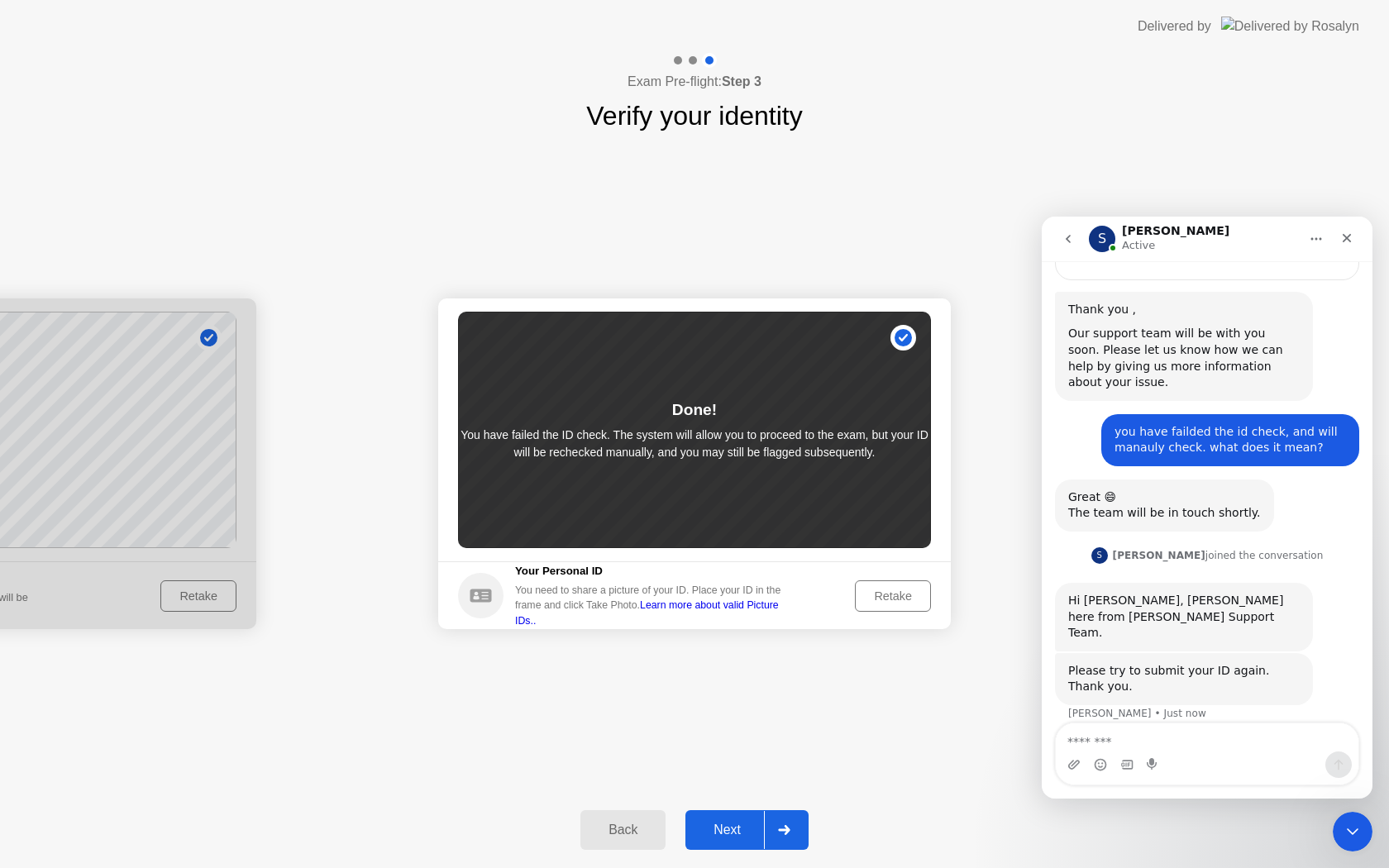
click at [874, 591] on div "Retake" at bounding box center [893, 596] width 64 height 14
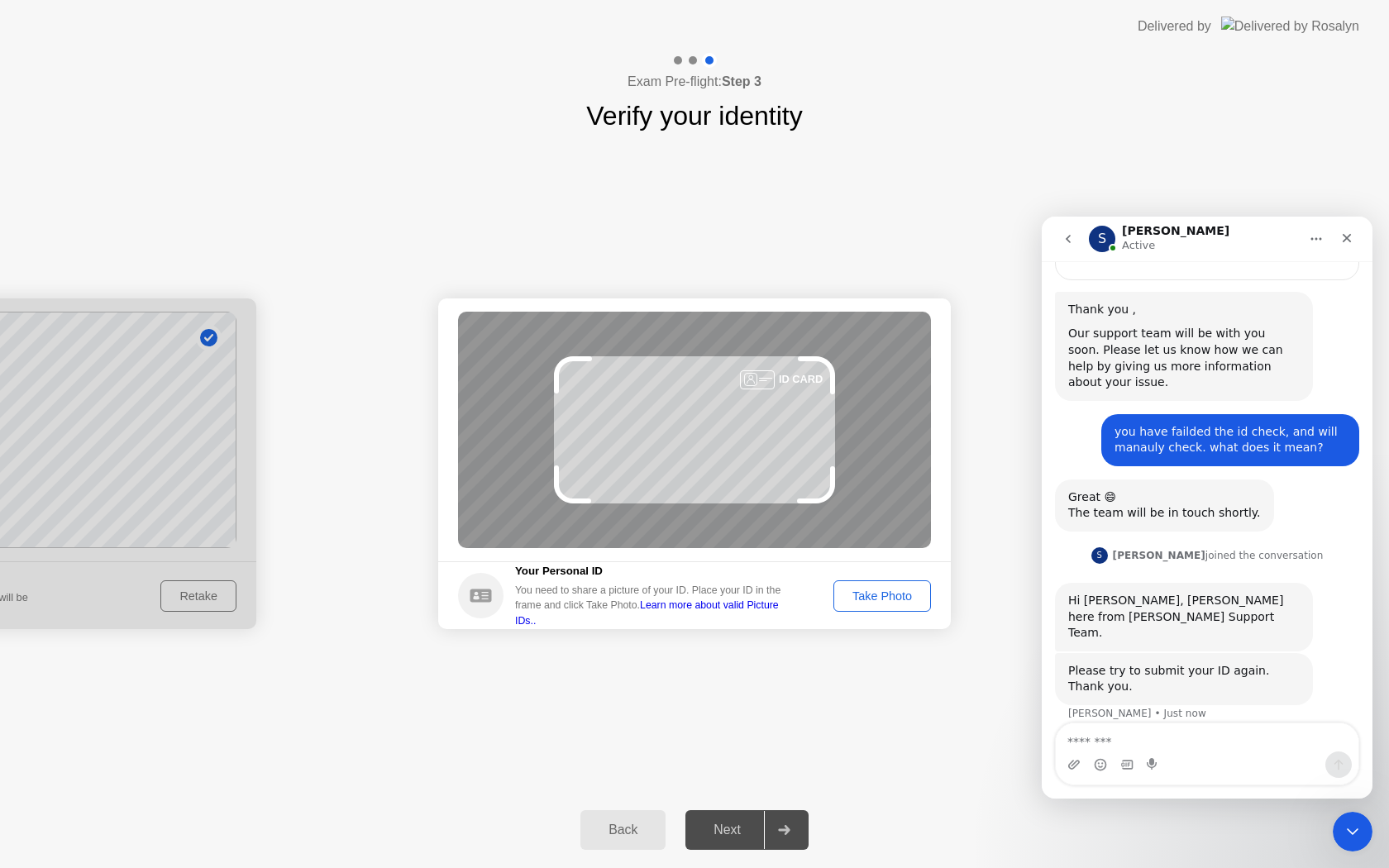
click at [874, 591] on div "Take Photo" at bounding box center [882, 596] width 86 height 14
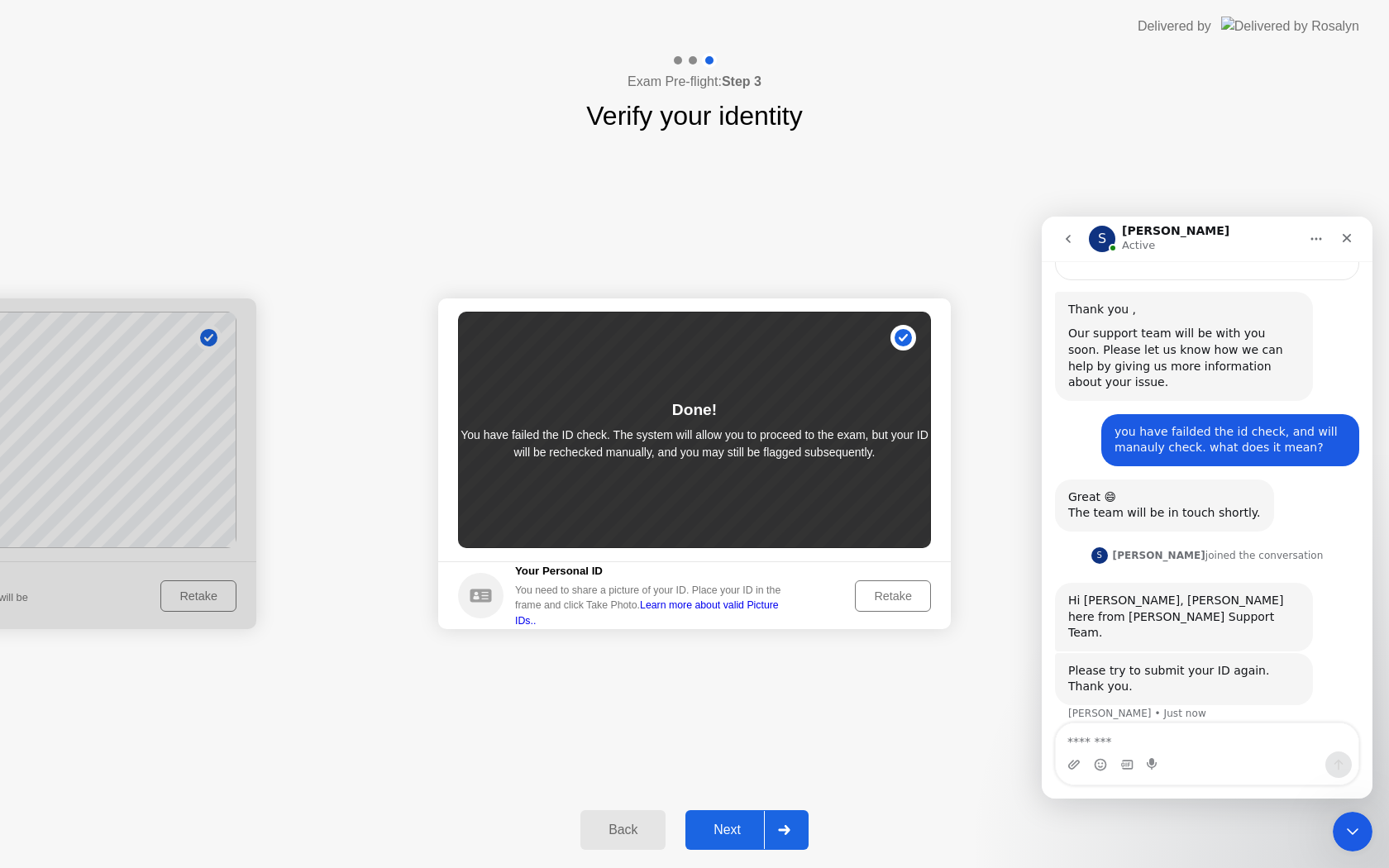
click at [874, 591] on div "Retake" at bounding box center [893, 596] width 64 height 14
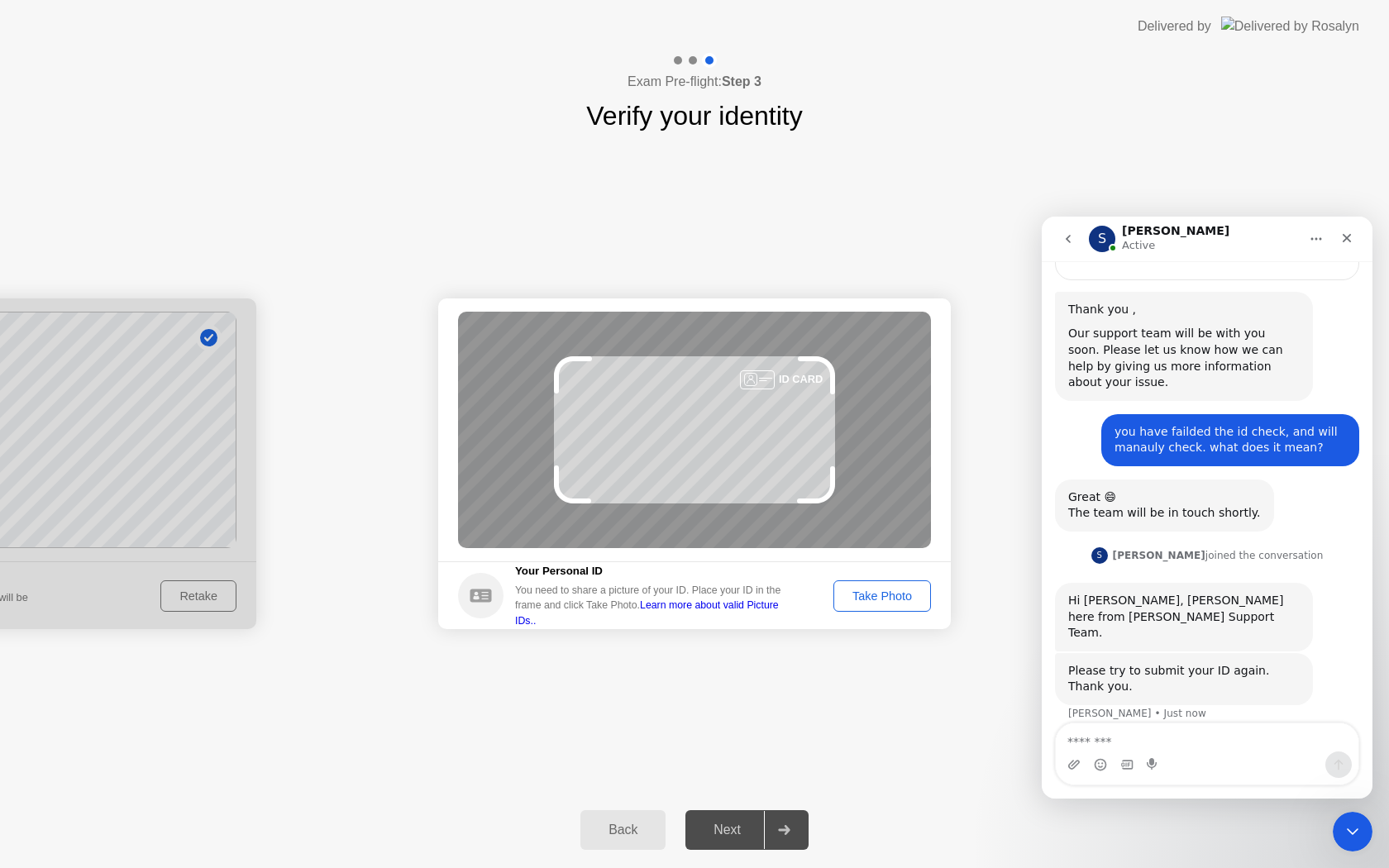
click at [874, 591] on div "Take Photo" at bounding box center [882, 596] width 86 height 14
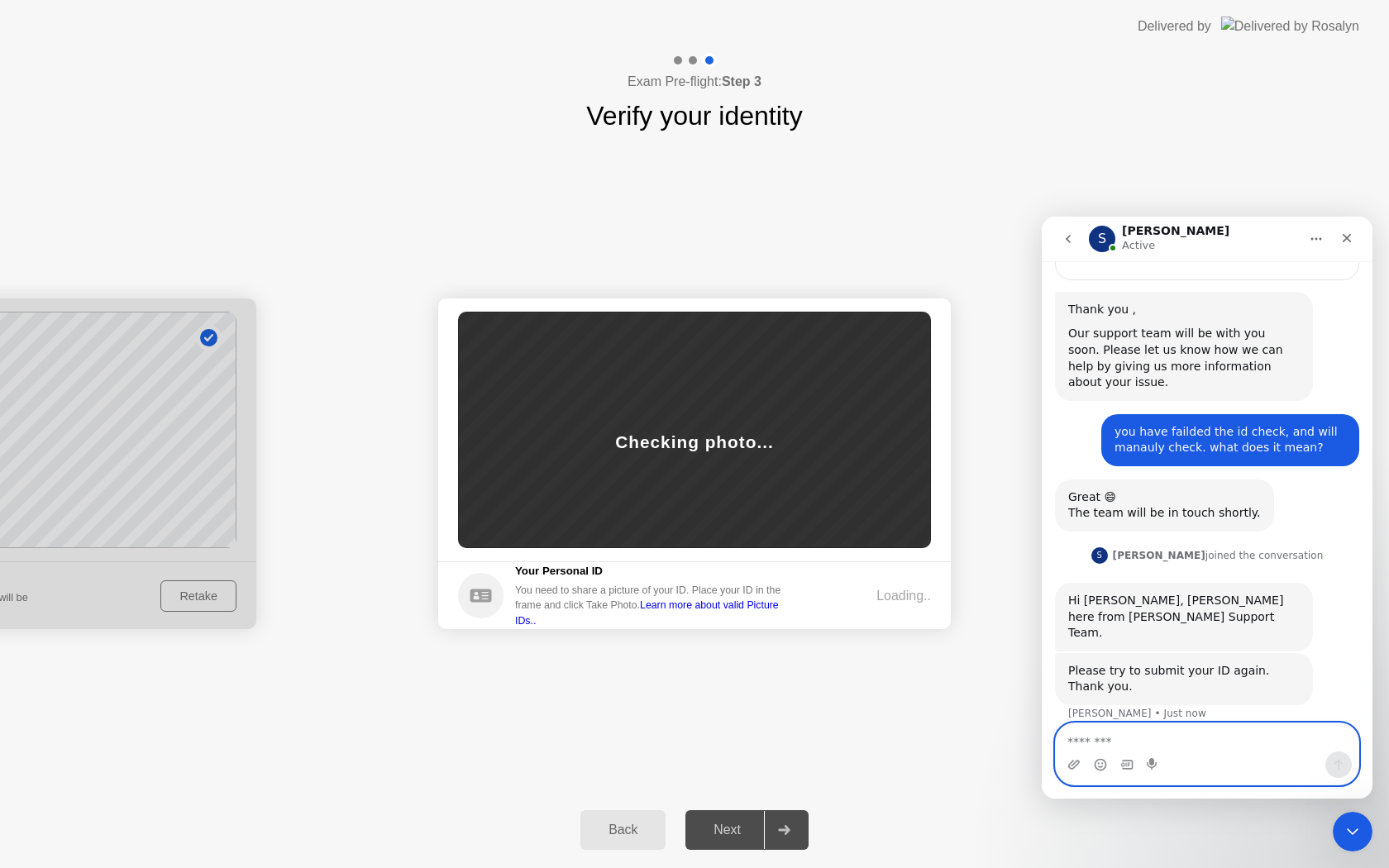
click at [1086, 732] on textarea "Message…" at bounding box center [1207, 736] width 302 height 28
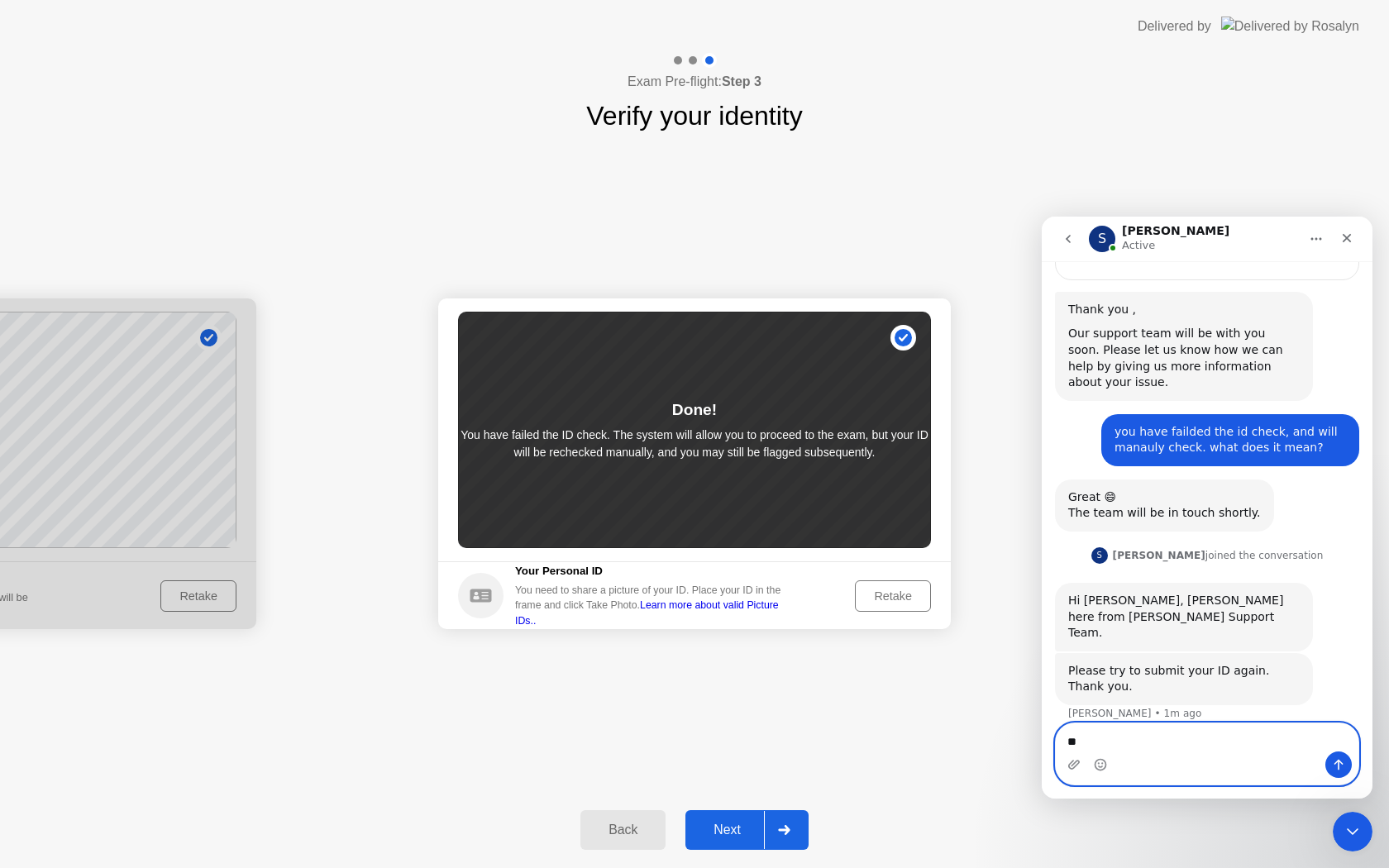
type textarea "*"
type textarea "****"
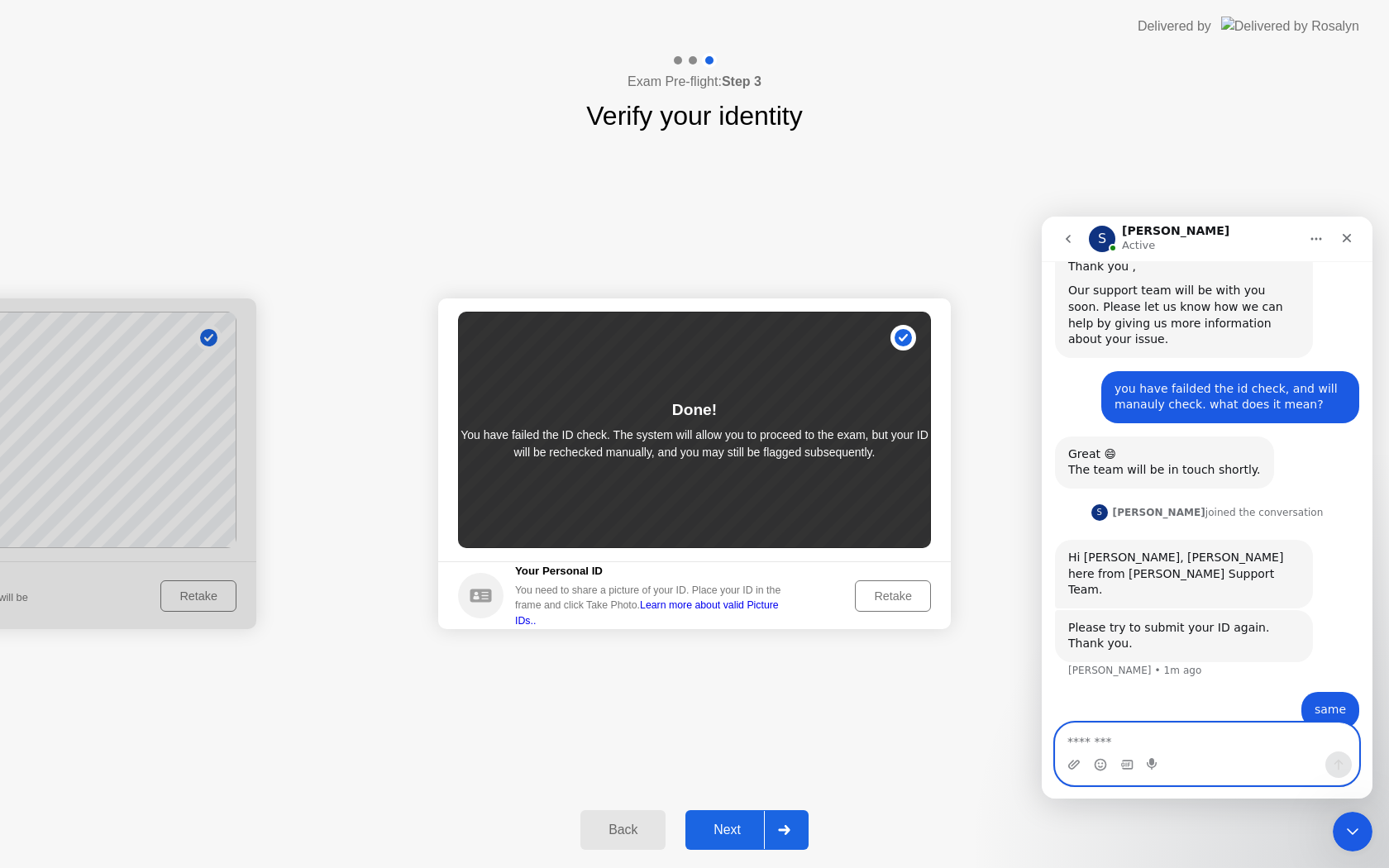
scroll to position [837, 0]
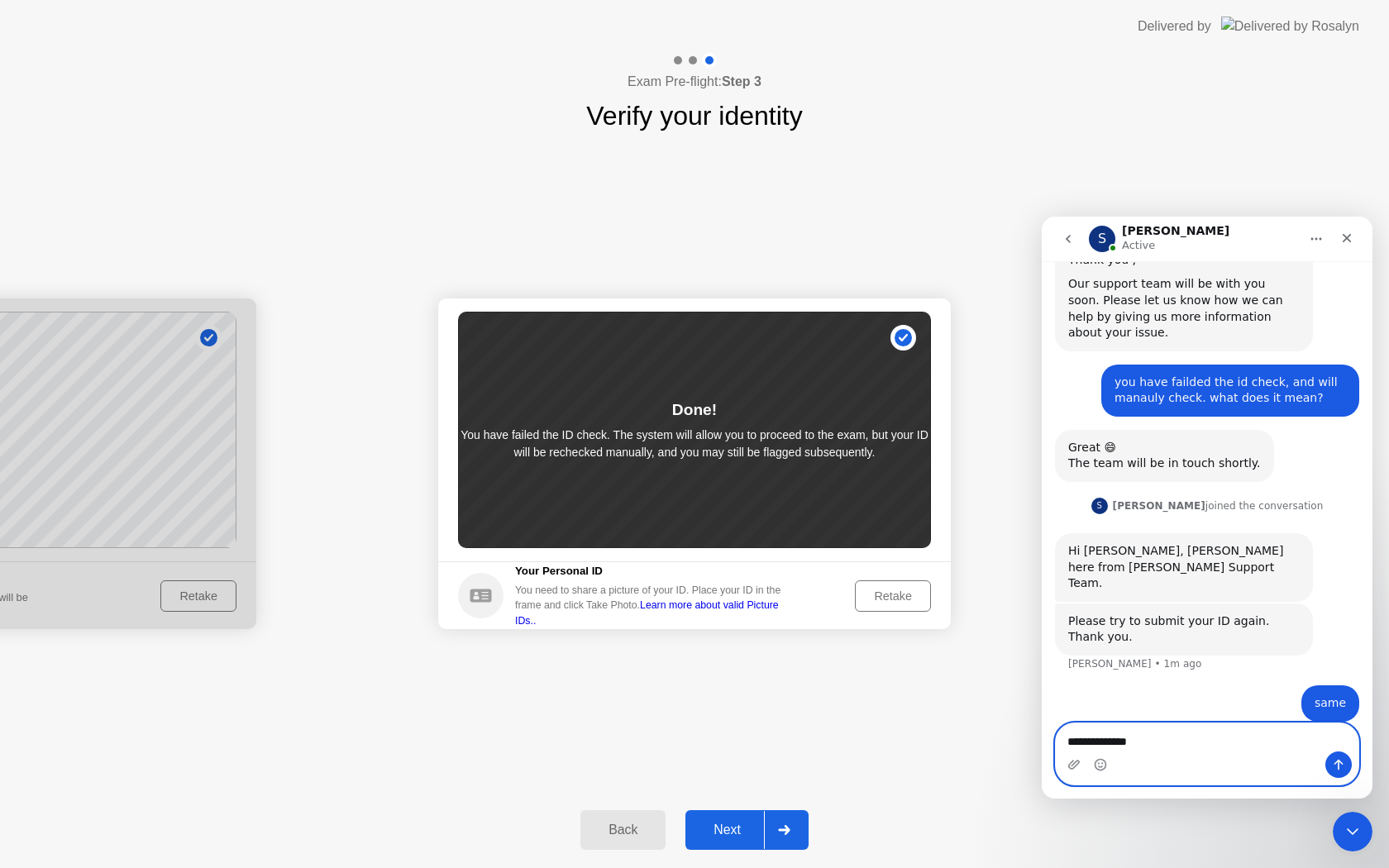
type textarea "**********"
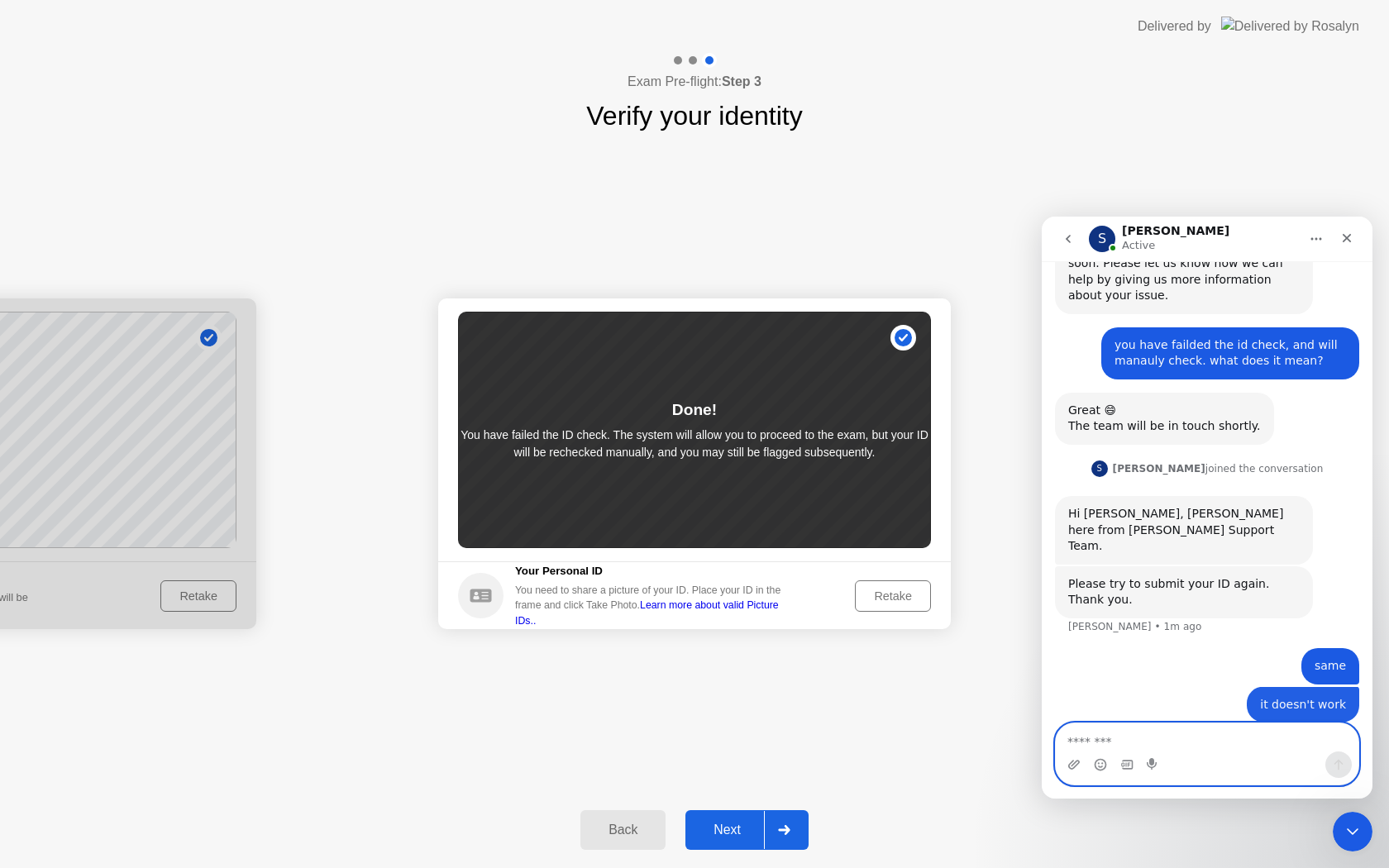
scroll to position [874, 0]
click at [909, 595] on div "Retake" at bounding box center [893, 596] width 64 height 14
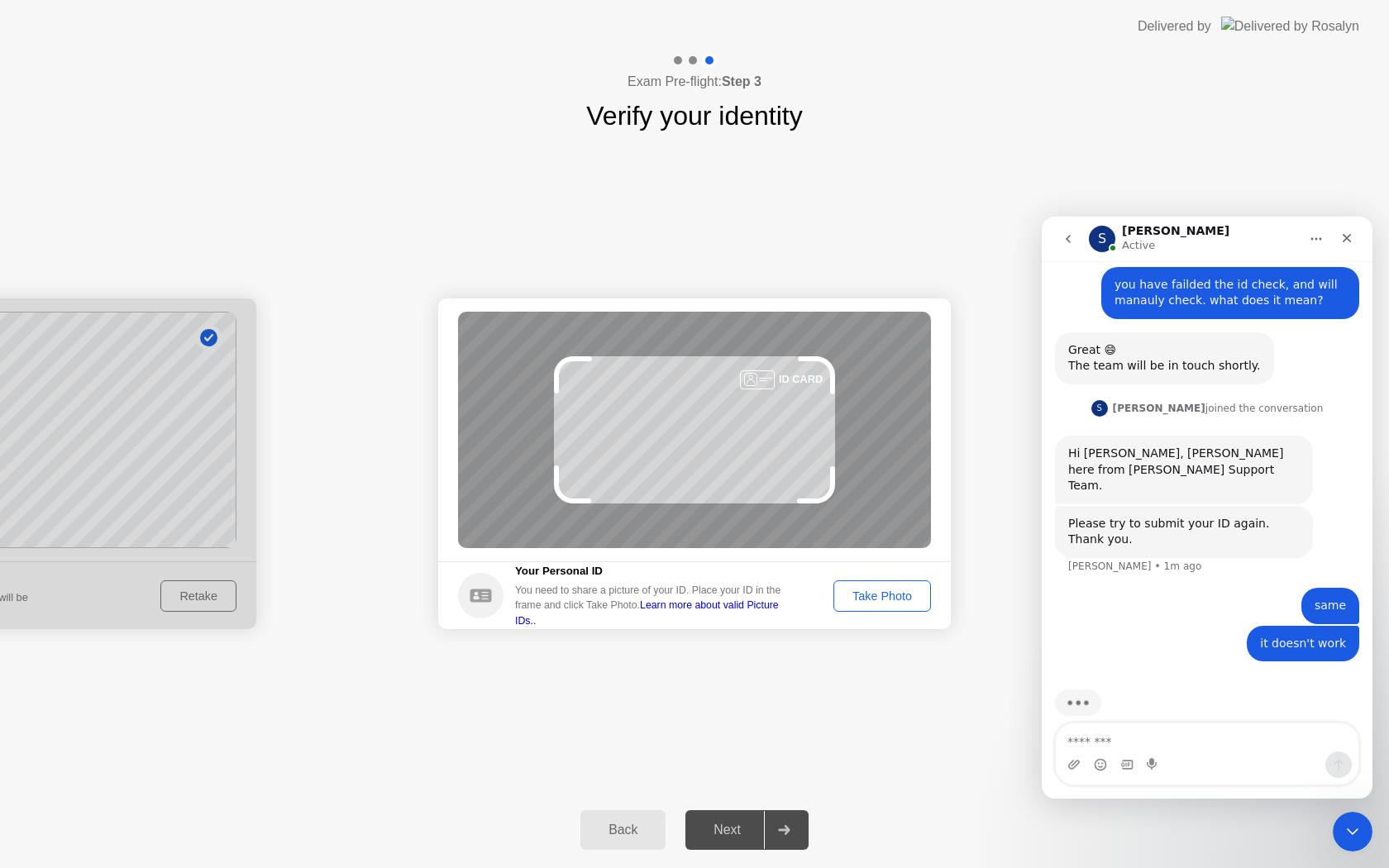
scroll to position [938, 0]
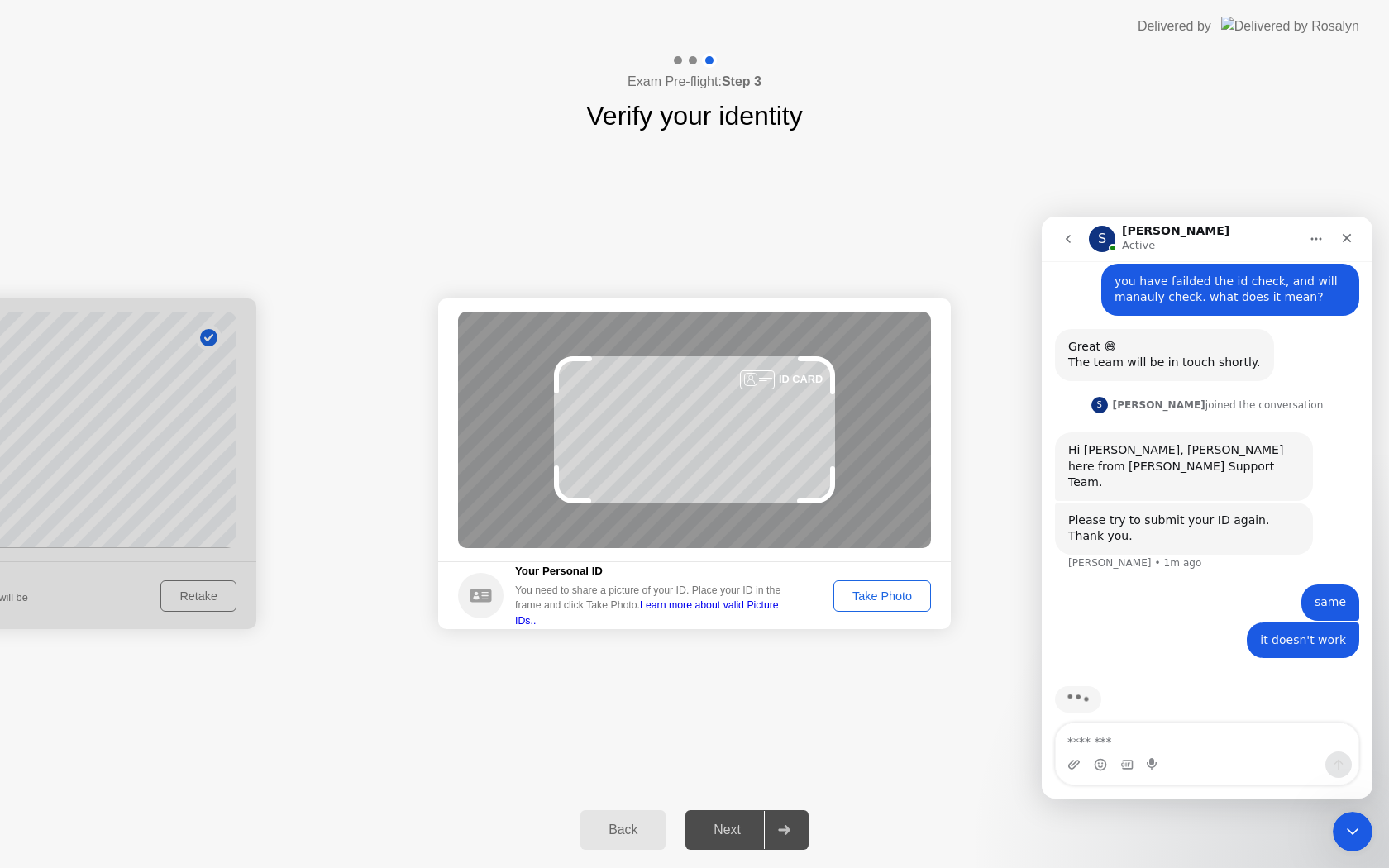
click at [909, 595] on div "Take Photo" at bounding box center [882, 596] width 86 height 14
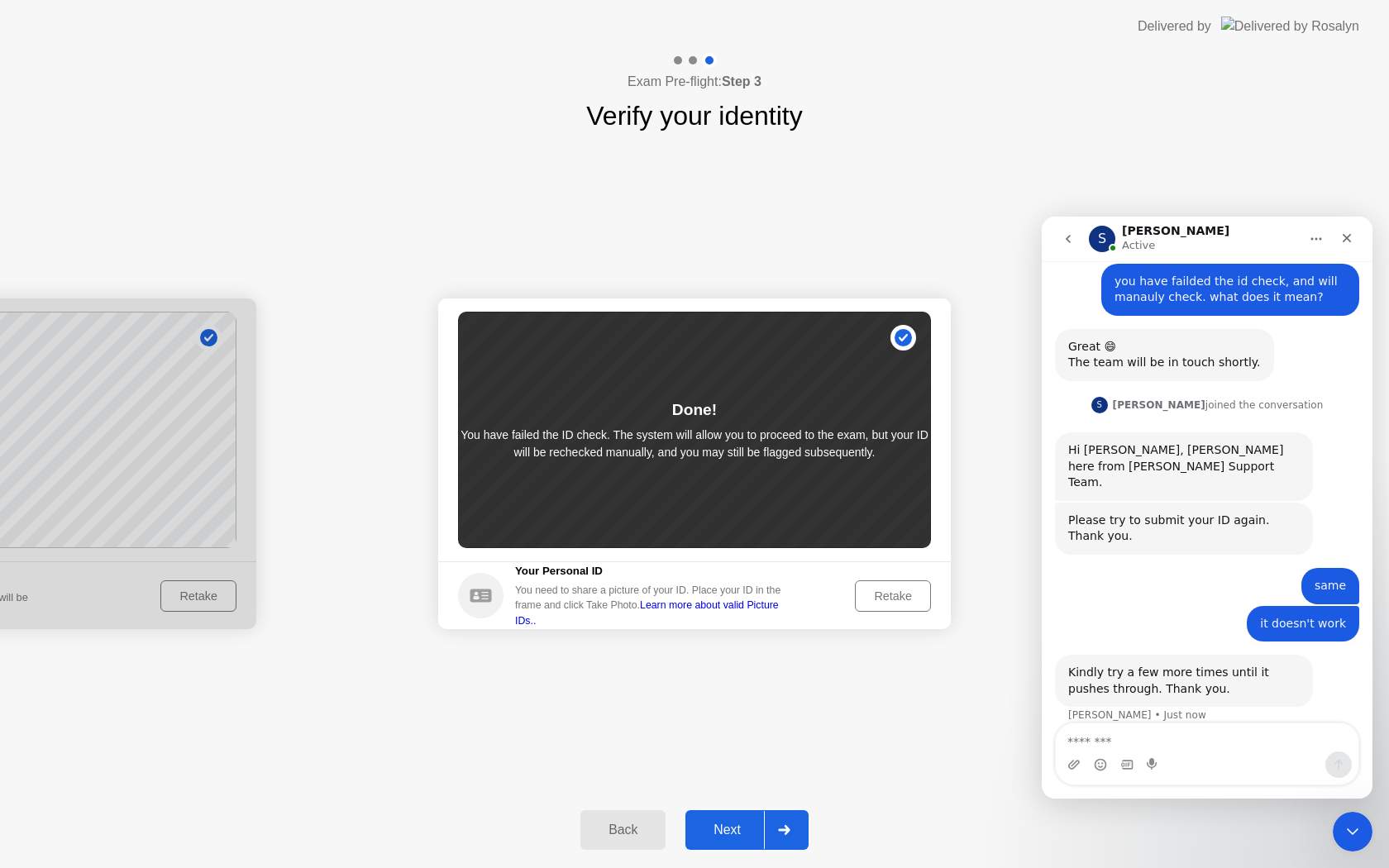
scroll to position [940, 0]
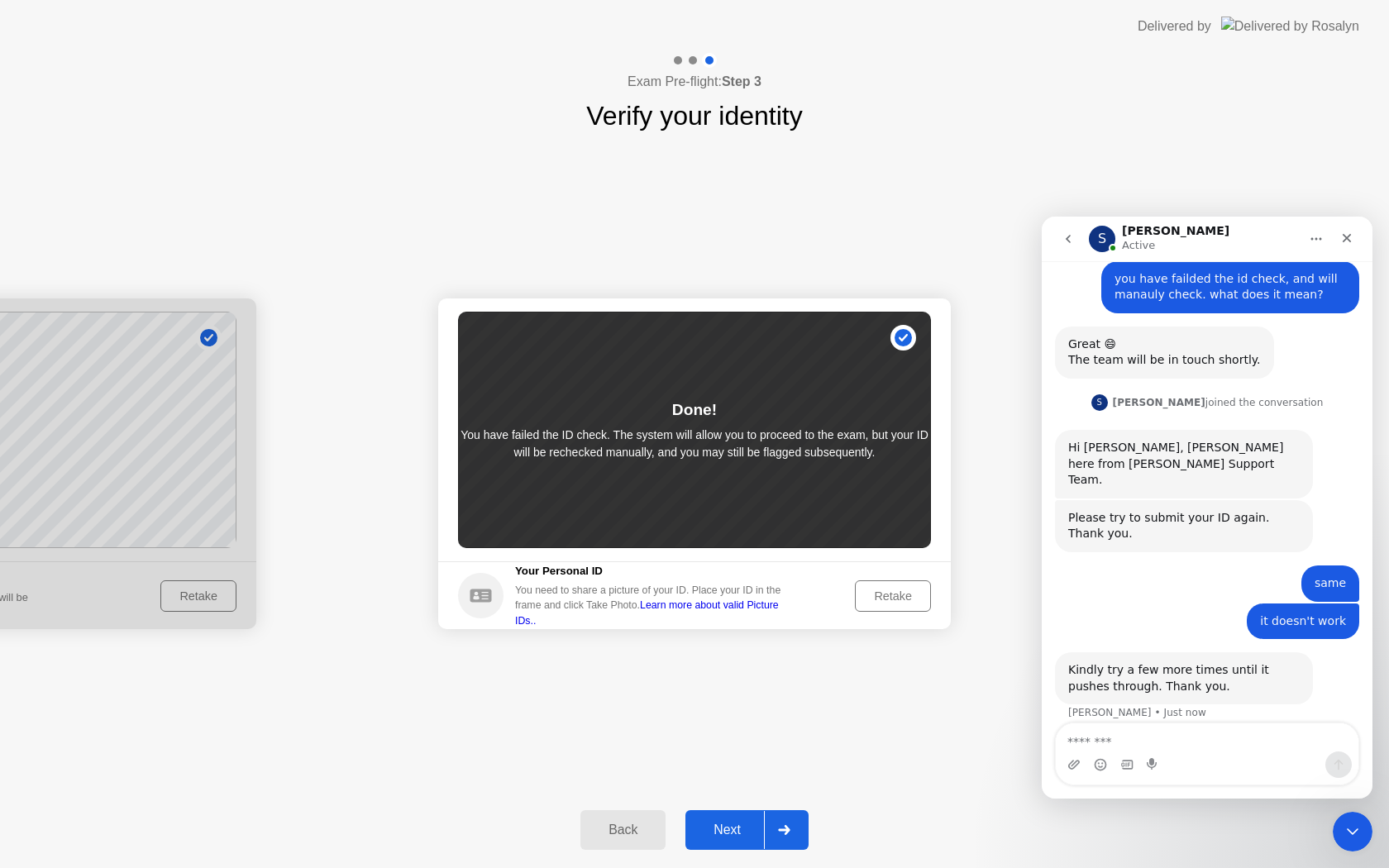
click at [909, 595] on div "Retake" at bounding box center [893, 596] width 64 height 14
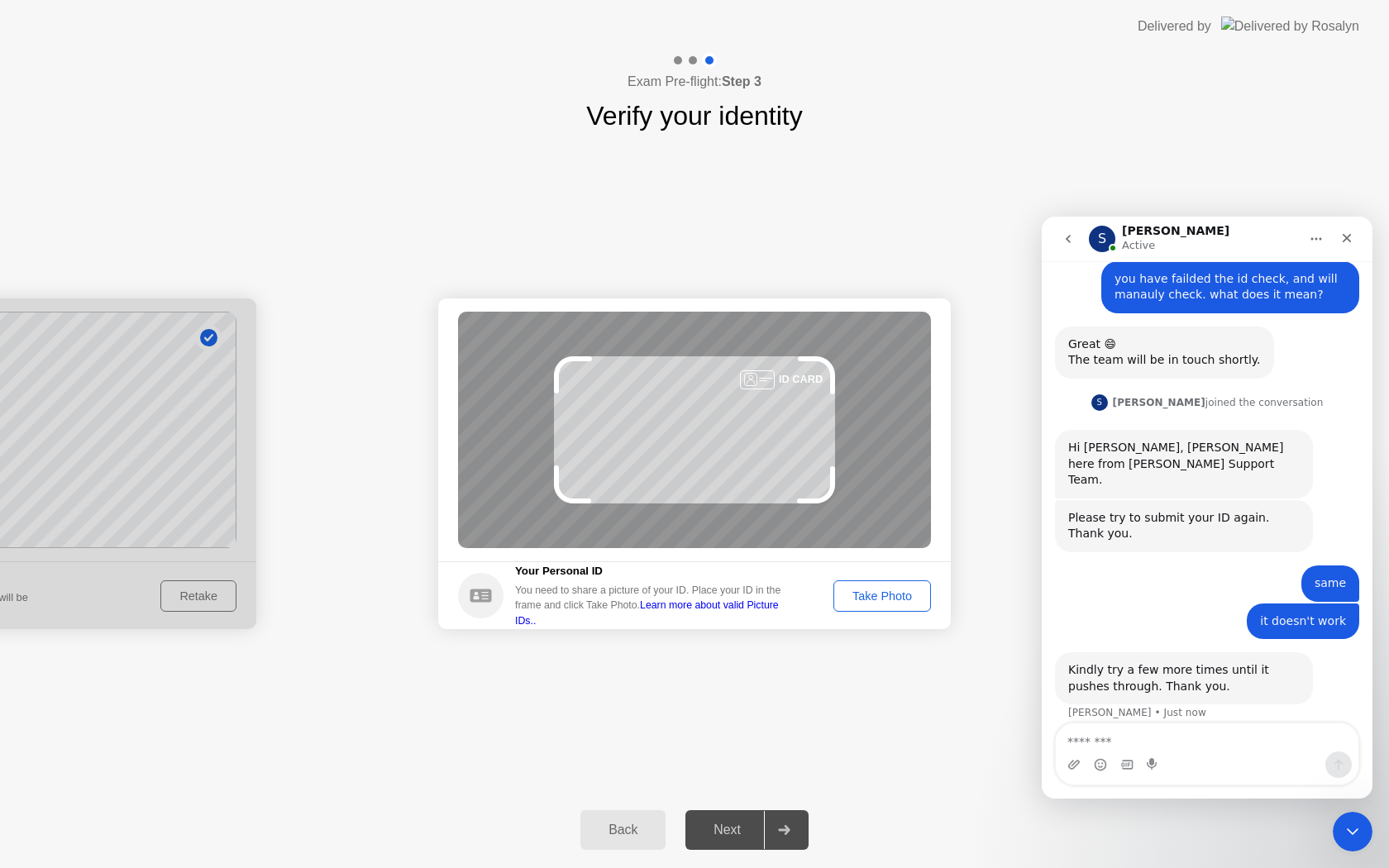
click at [909, 595] on div "Take Photo" at bounding box center [882, 596] width 86 height 14
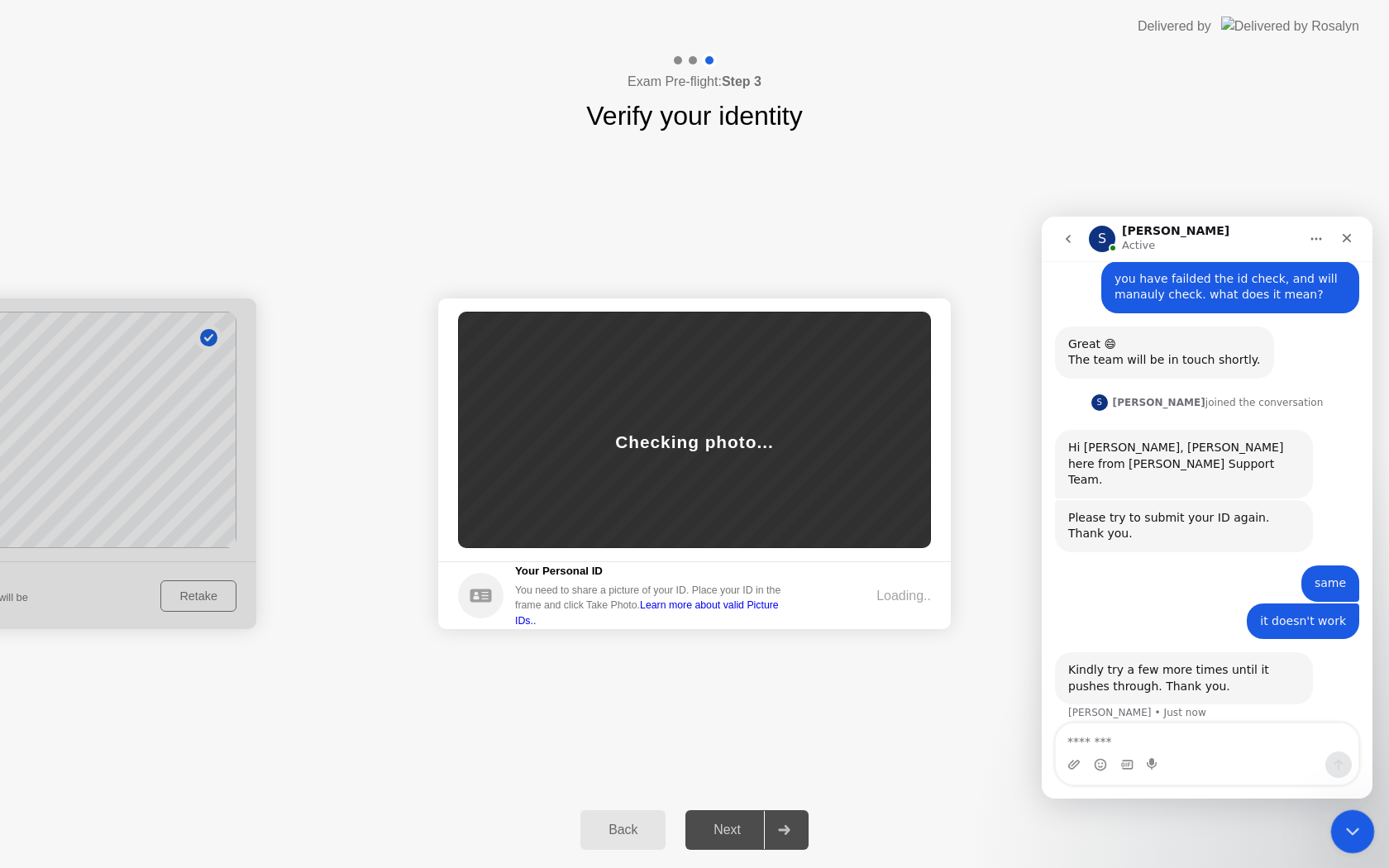
click at [1337, 822] on div "Close Intercom Messenger" at bounding box center [1350, 828] width 40 height 40
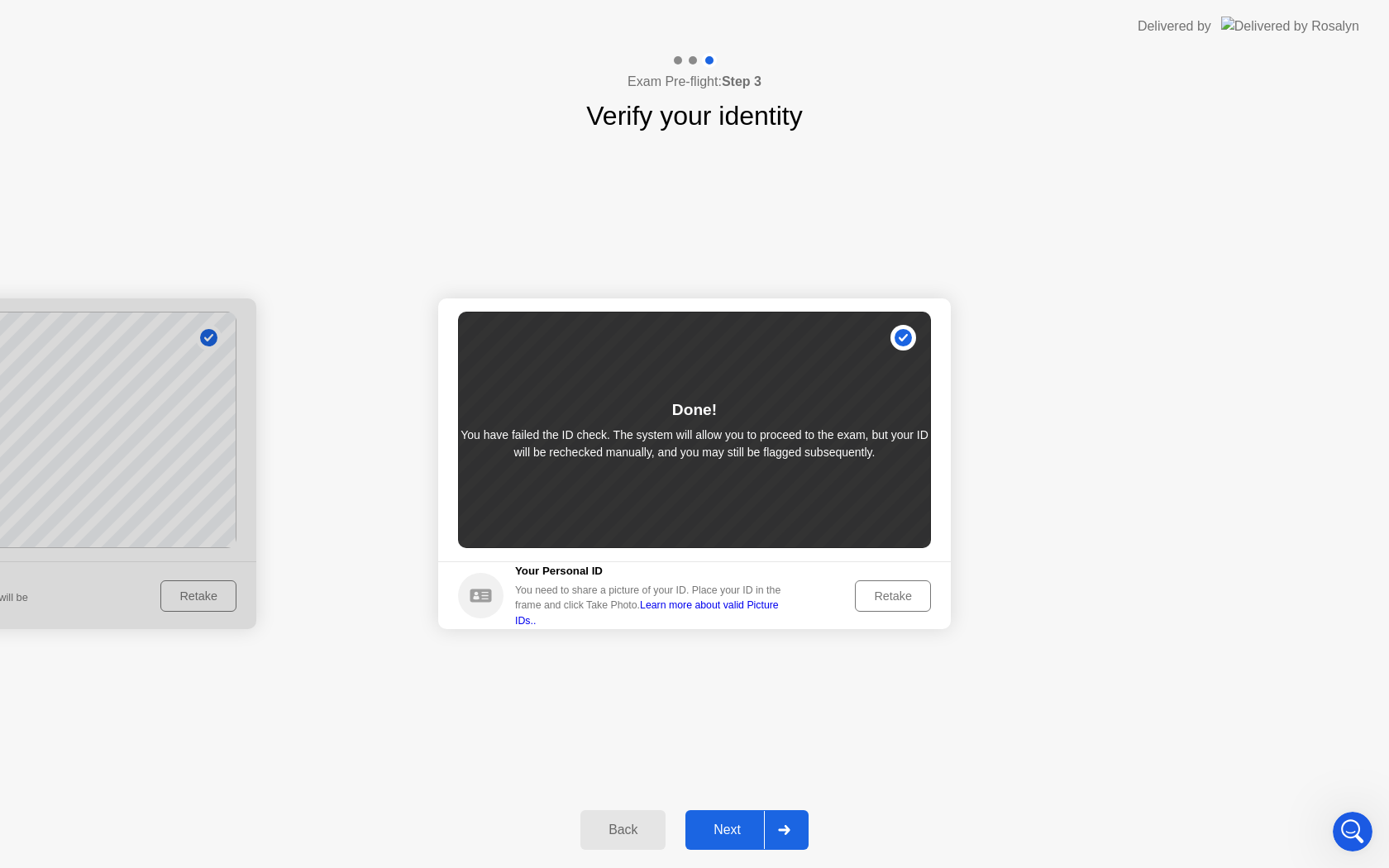
click at [734, 835] on div "Next" at bounding box center [726, 829] width 73 height 15
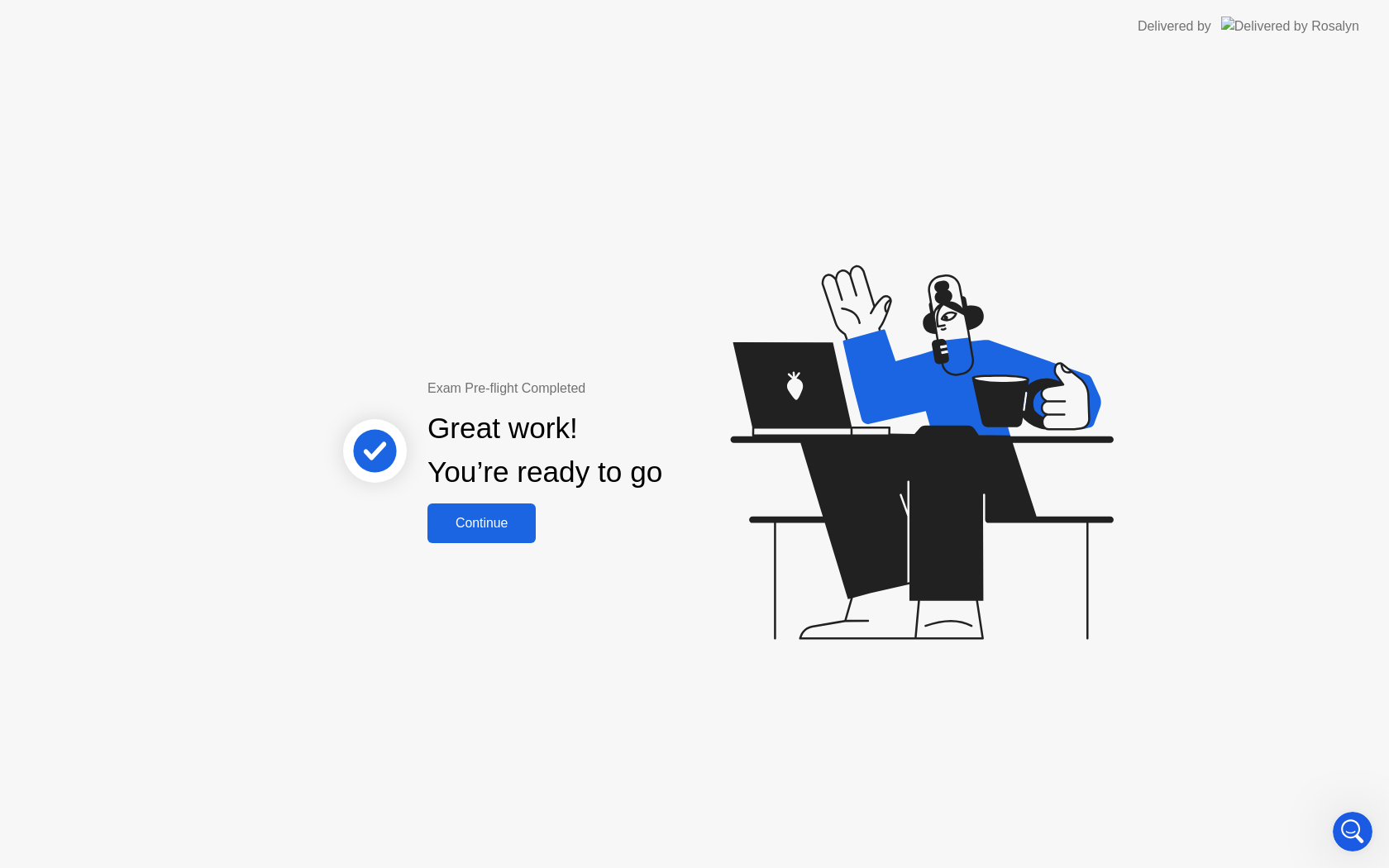
click at [483, 532] on button "Continue" at bounding box center [482, 523] width 108 height 40
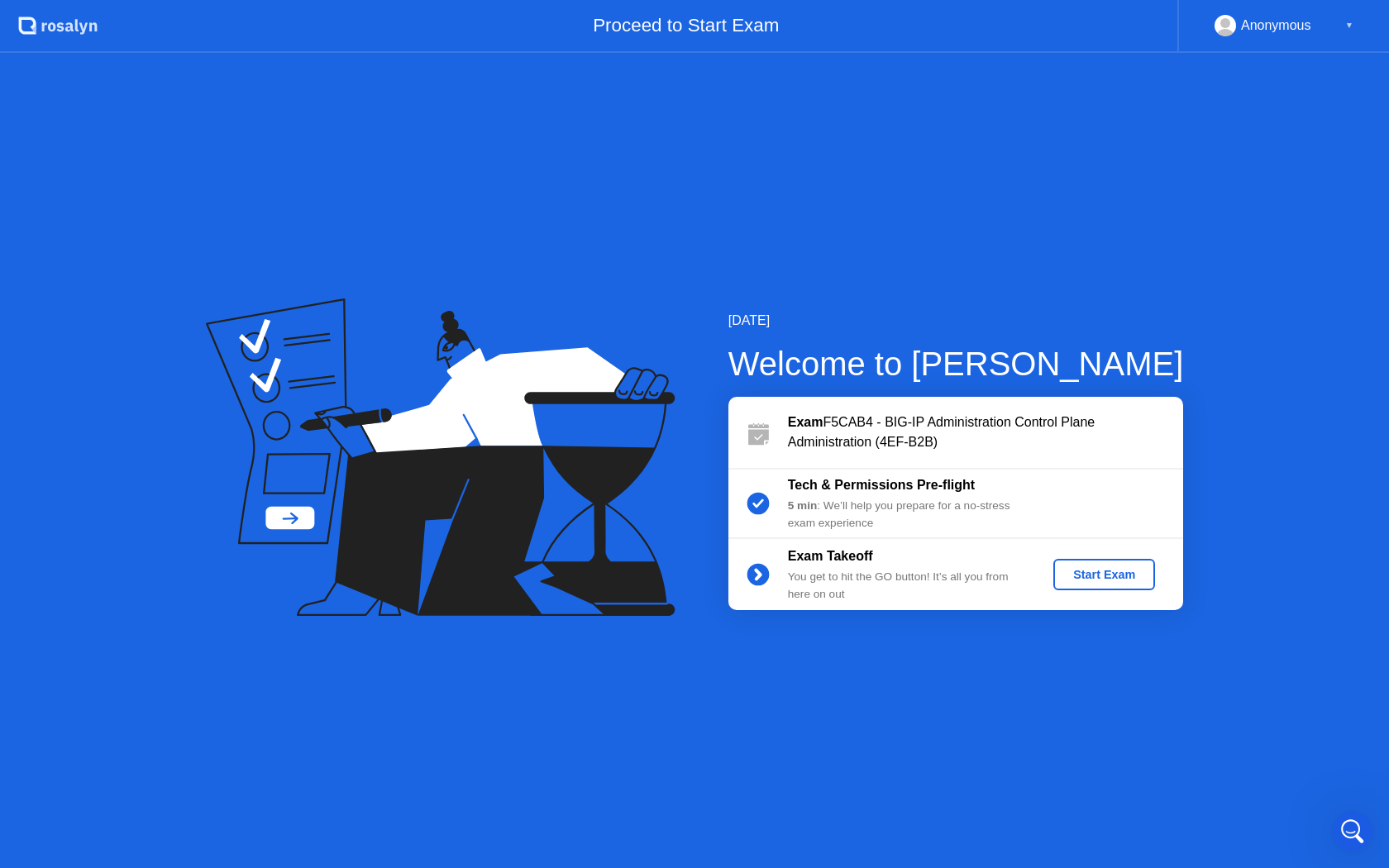
click at [1124, 564] on button "Start Exam" at bounding box center [1104, 574] width 101 height 31
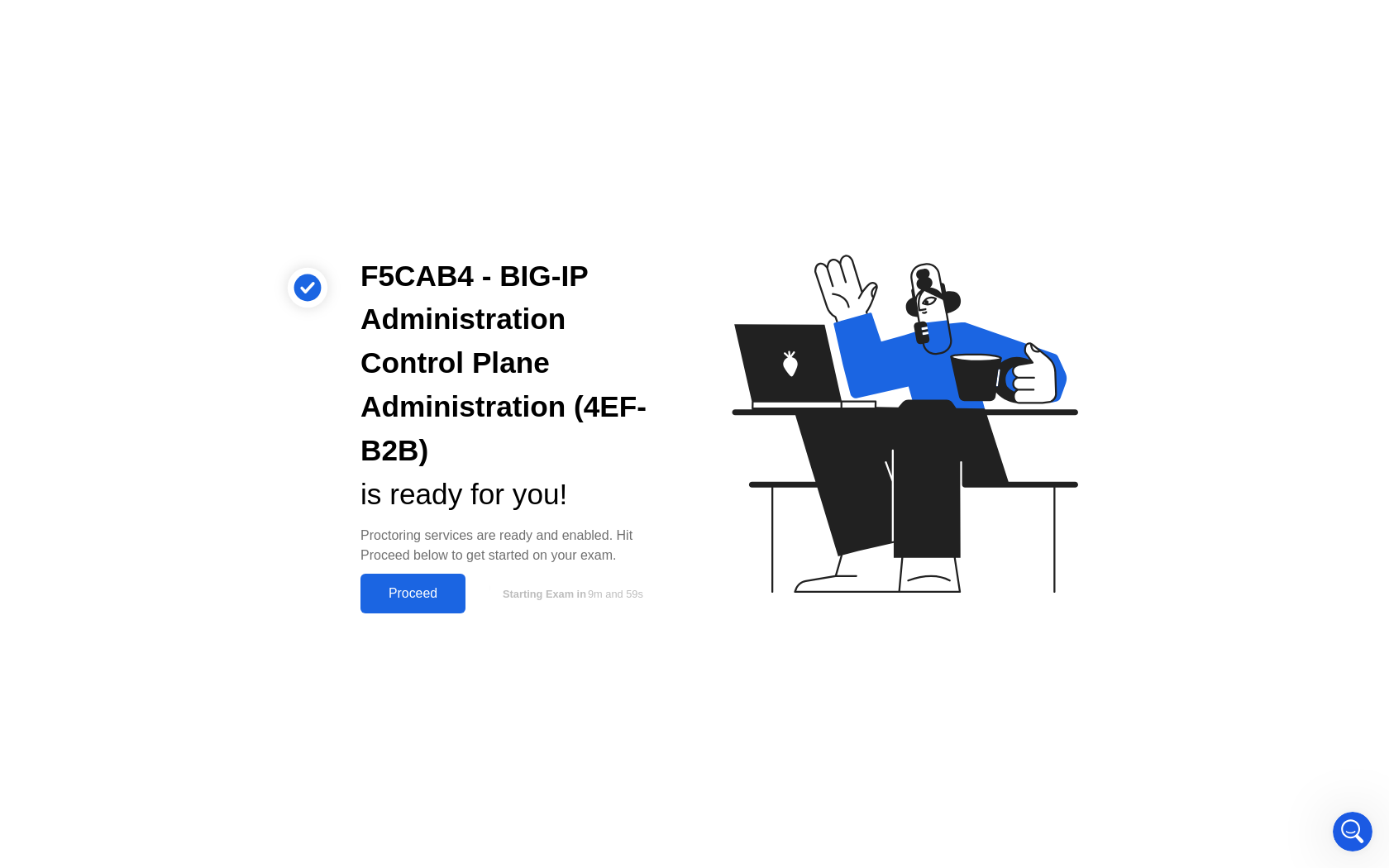
click at [433, 586] on div "Proceed" at bounding box center [413, 592] width 96 height 15
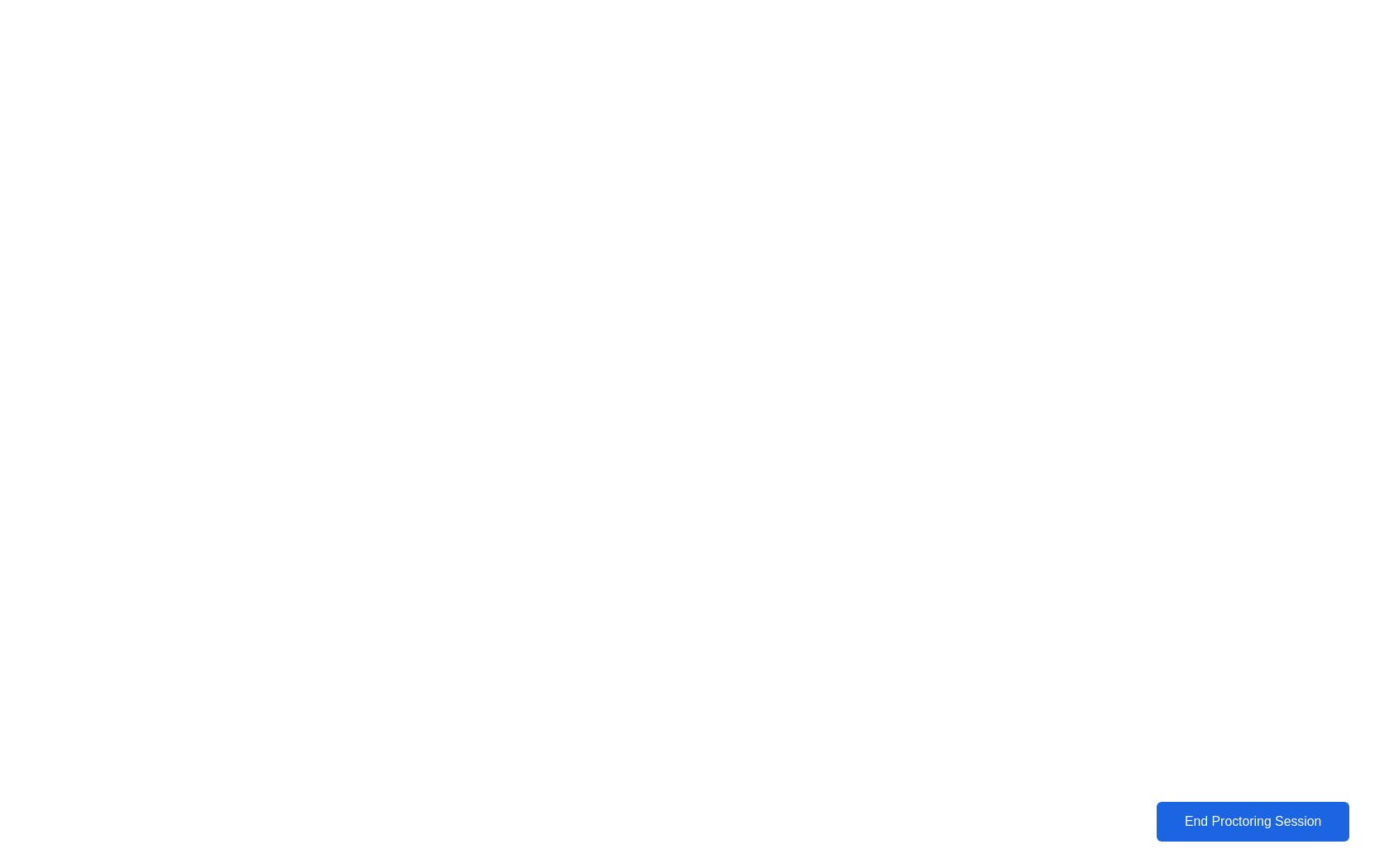
click at [1209, 828] on div "End Proctoring Session" at bounding box center [1253, 820] width 183 height 15
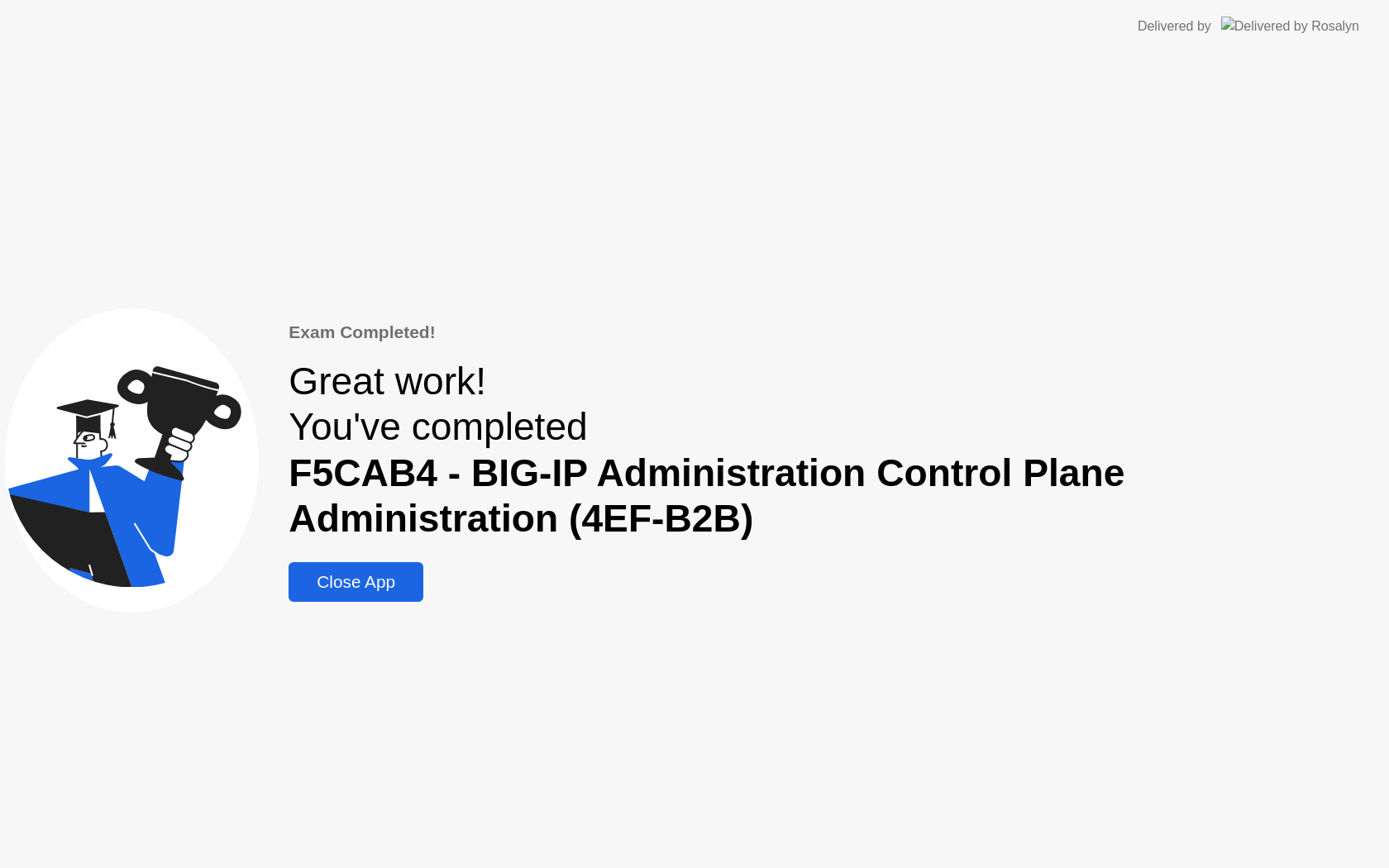
click at [385, 590] on div "Close App" at bounding box center [356, 582] width 125 height 19
